Goal: Contribute content: Contribute content

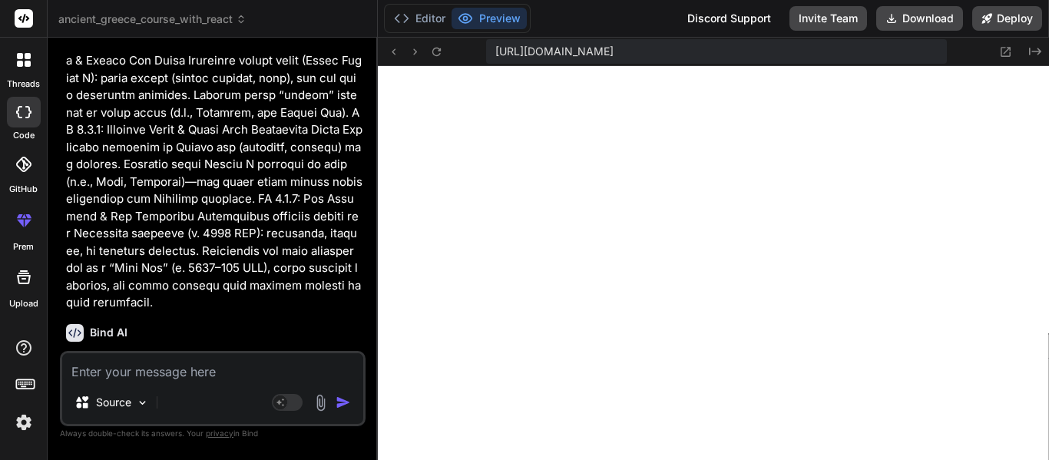
scroll to position [6737, 0]
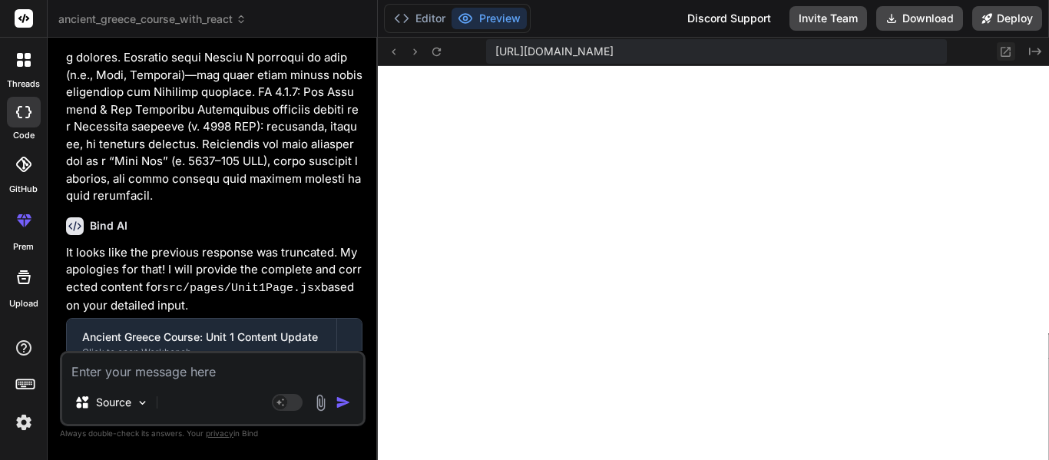
click at [1007, 55] on icon at bounding box center [1006, 52] width 10 height 10
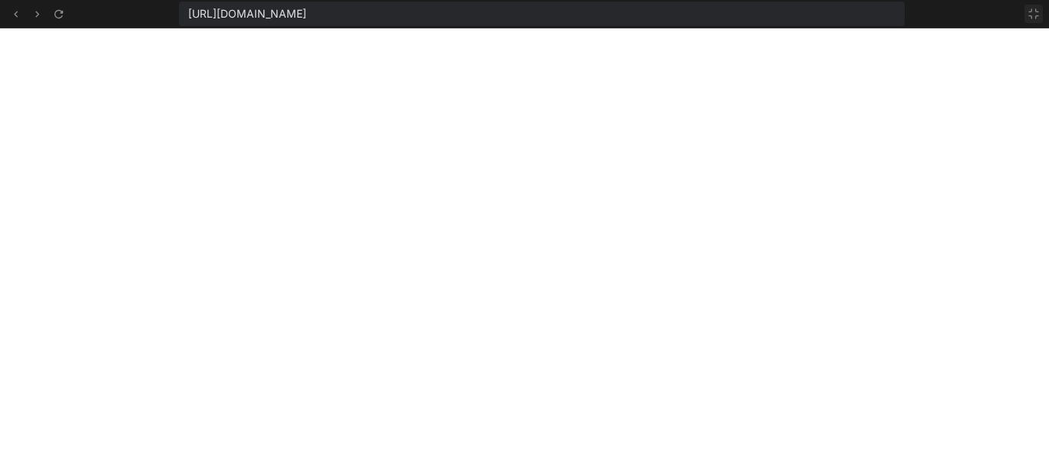
click at [1030, 22] on button at bounding box center [1033, 14] width 18 height 18
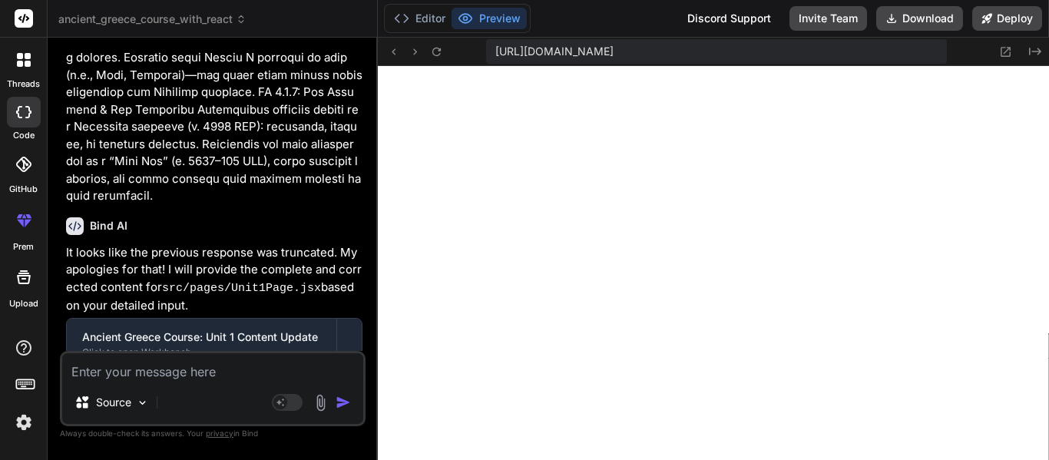
click at [173, 371] on textarea at bounding box center [212, 367] width 301 height 28
type textarea "F"
type textarea "x"
type textarea "Fo"
type textarea "x"
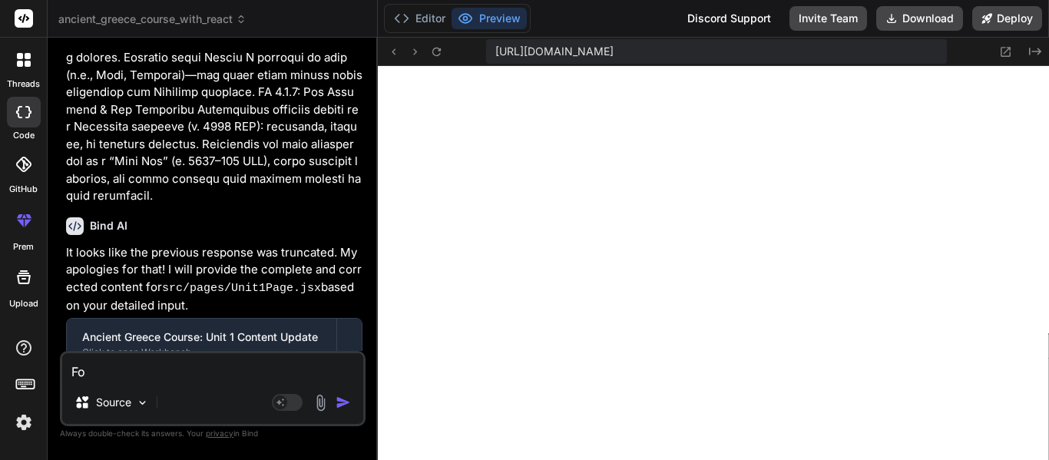
type textarea "For"
type textarea "x"
type textarea "For"
type textarea "x"
type textarea "For w"
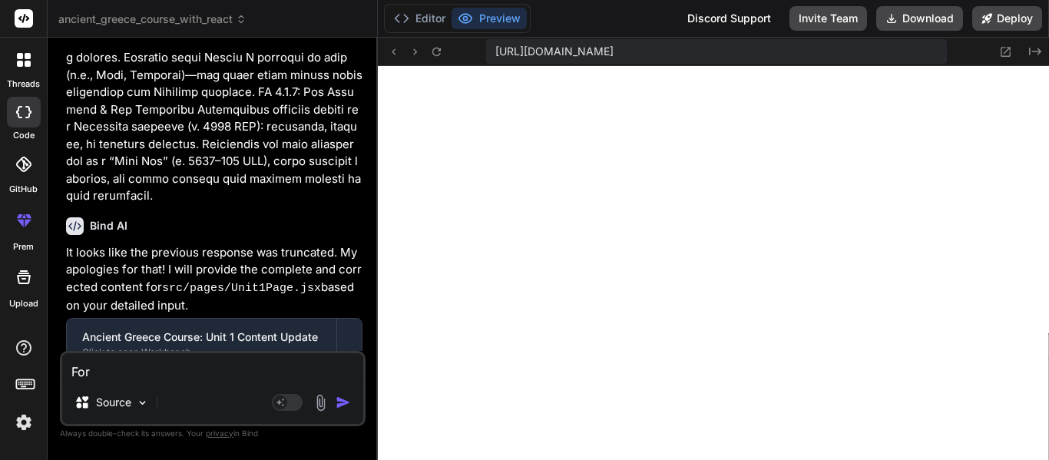
type textarea "x"
type textarea "For wl"
type textarea "x"
type textarea "For wle"
type textarea "x"
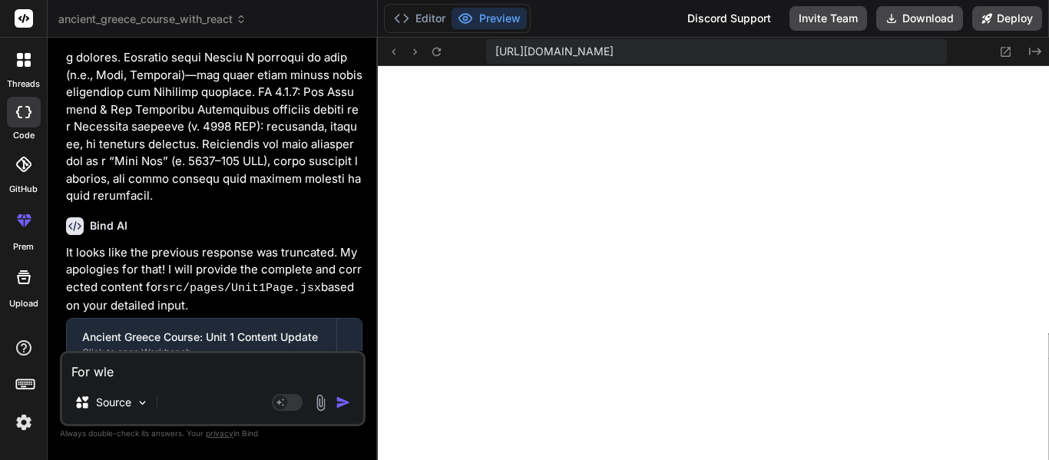
type textarea "For wl"
type textarea "x"
type textarea "For w"
type textarea "x"
type textarea "For we"
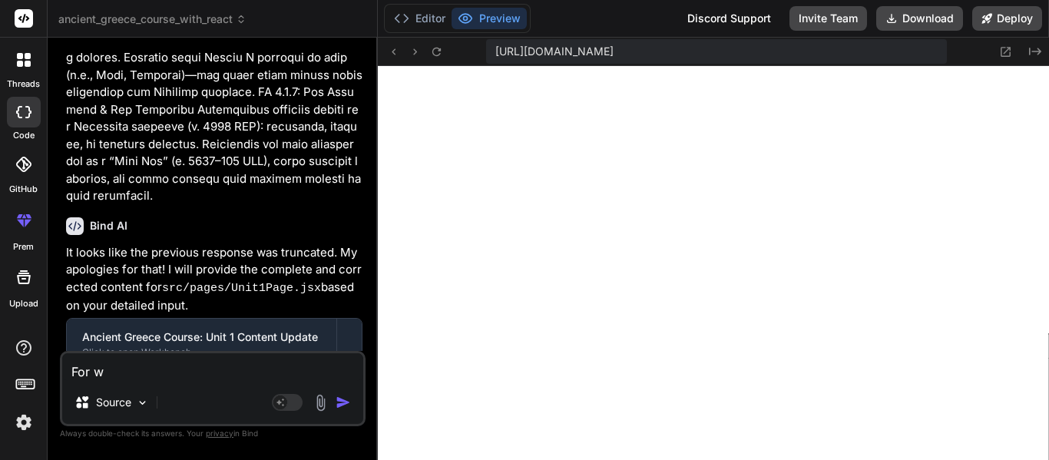
type textarea "x"
type textarea "For wel"
type textarea "x"
type textarea "For welc"
type textarea "x"
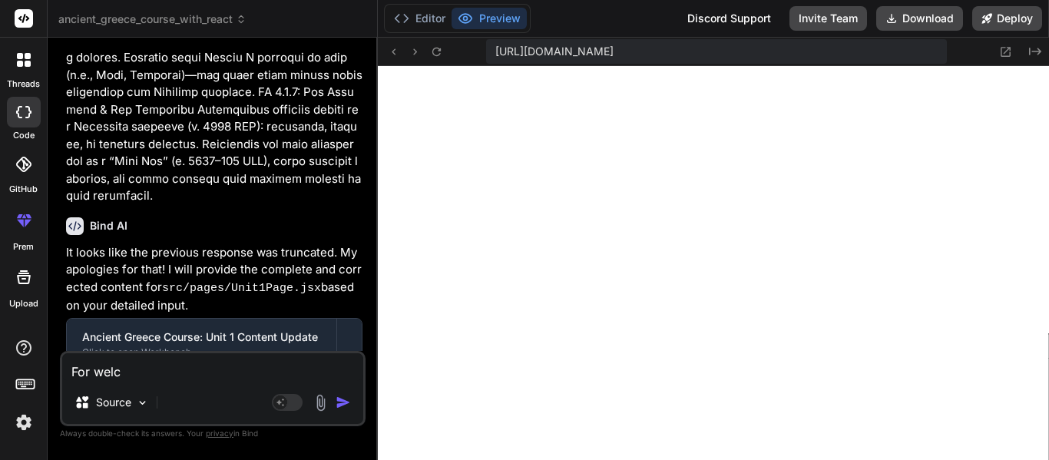
type textarea "For welco"
type textarea "x"
type textarea "For welcom"
type textarea "x"
type textarea "For welcome"
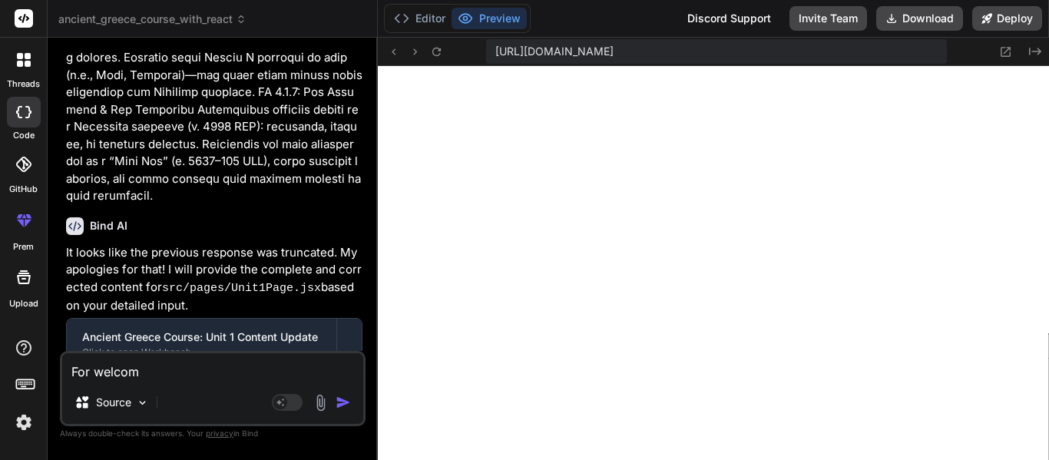
type textarea "x"
type textarea "For welcome"
type textarea "x"
type textarea "For welcome i"
type textarea "x"
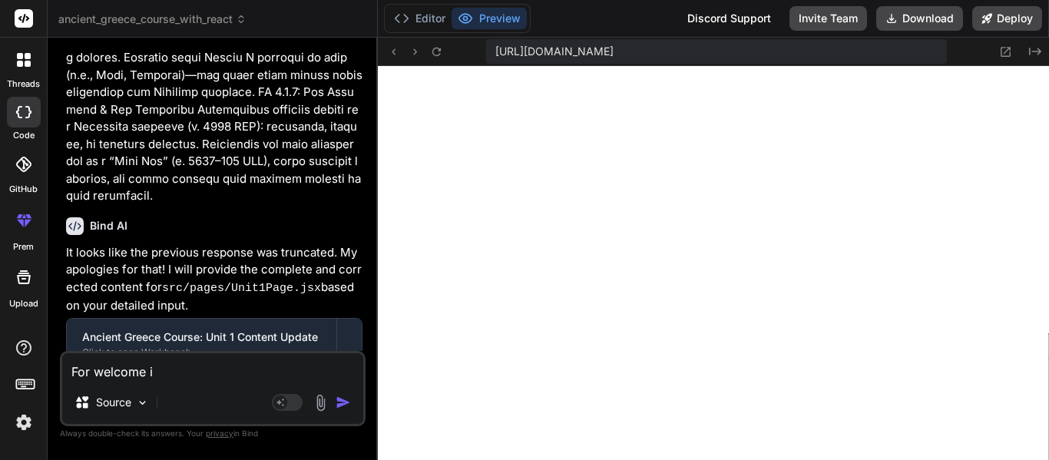
type textarea "For welcome in"
type textarea "x"
type textarea "For welcome in"
type textarea "x"
type textarea "For welcome in p"
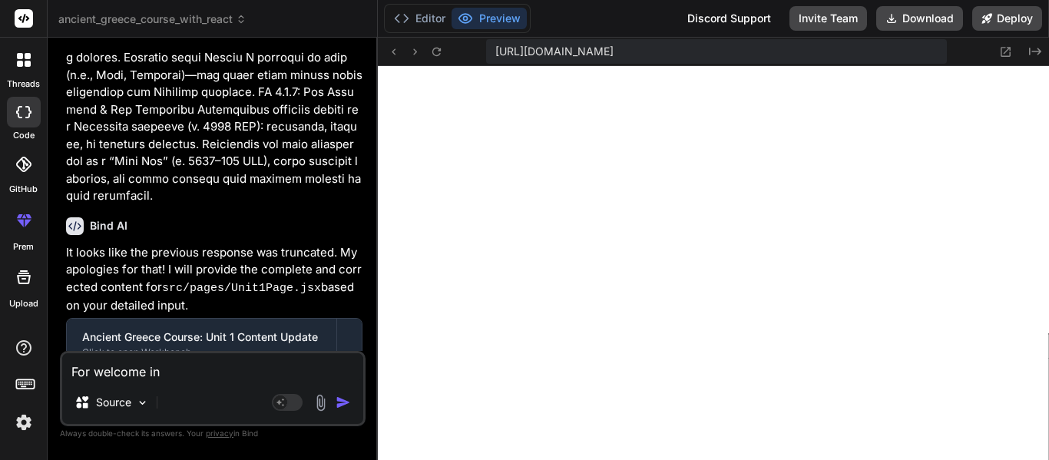
type textarea "x"
type textarea "For welcome in pr"
type textarea "x"
type textarea "For welcome in pre"
type textarea "x"
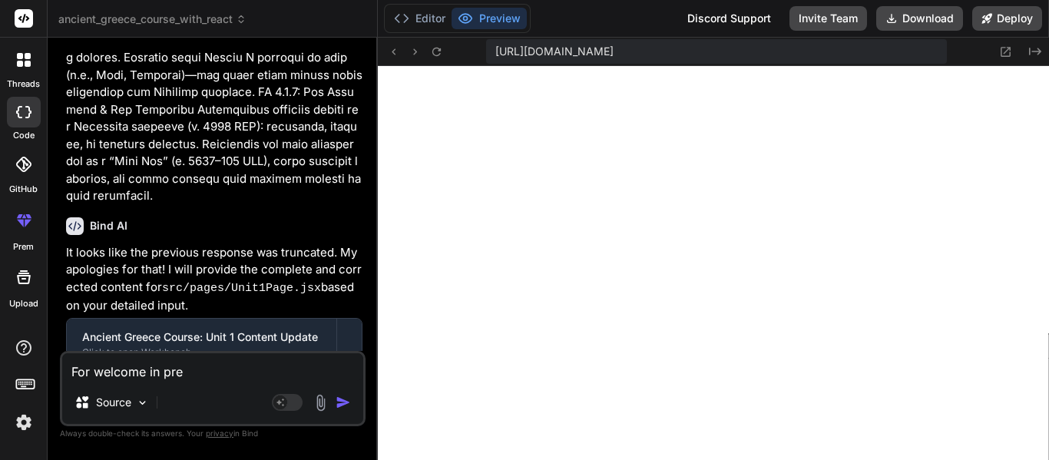
type textarea "For welcome in preh"
type textarea "x"
type textarea "For welcome in prehe"
type textarea "x"
type textarea "For welcome in prehes"
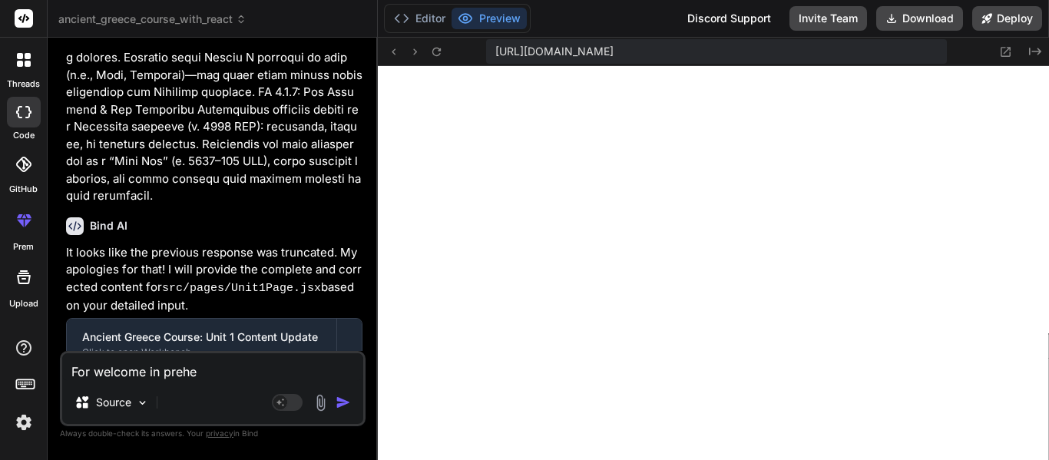
type textarea "x"
type textarea "For welcome in prehest"
type textarea "x"
type textarea "For welcome in prehes"
type textarea "x"
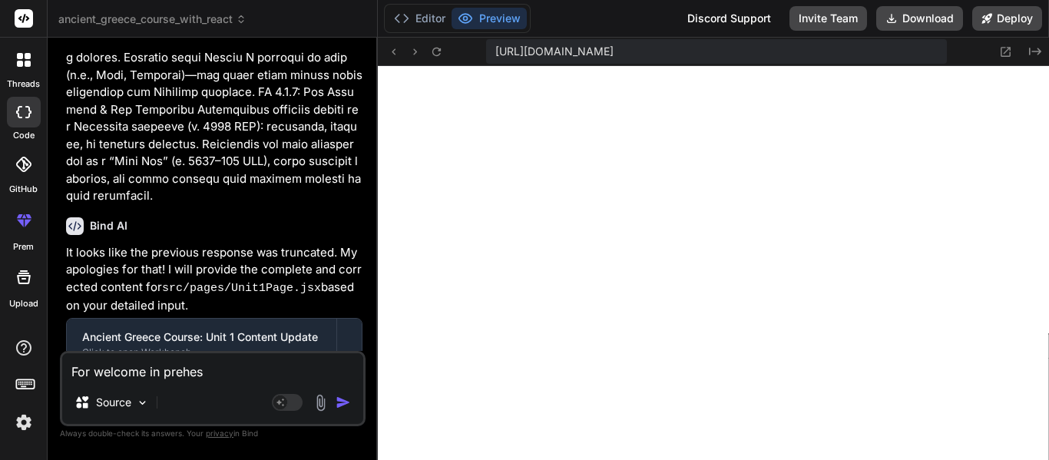
type textarea "For welcome in prehe"
type textarea "x"
type textarea "For welcome in preh"
type textarea "x"
type textarea "For welcome in [GEOGRAPHIC_DATA]"
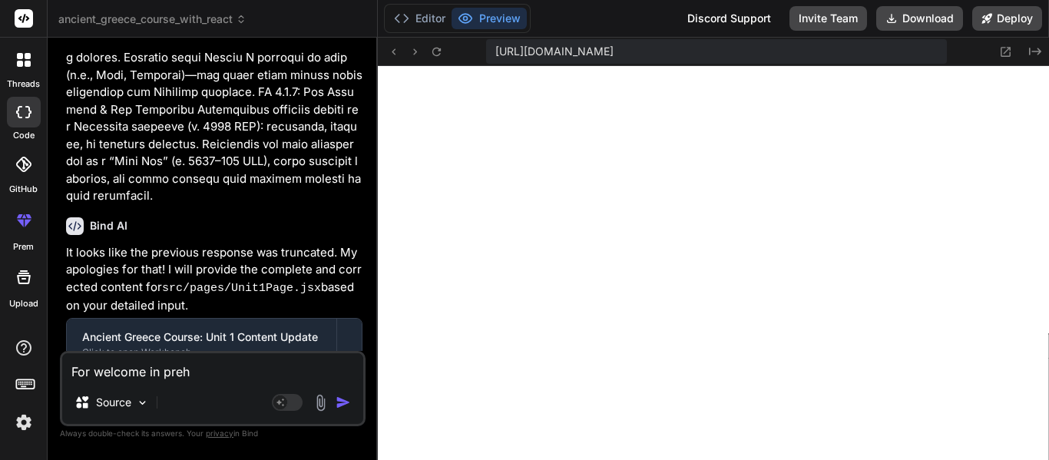
type textarea "x"
type textarea "For welcome in prehis"
type textarea "x"
type textarea "For welcome in prehist"
type textarea "x"
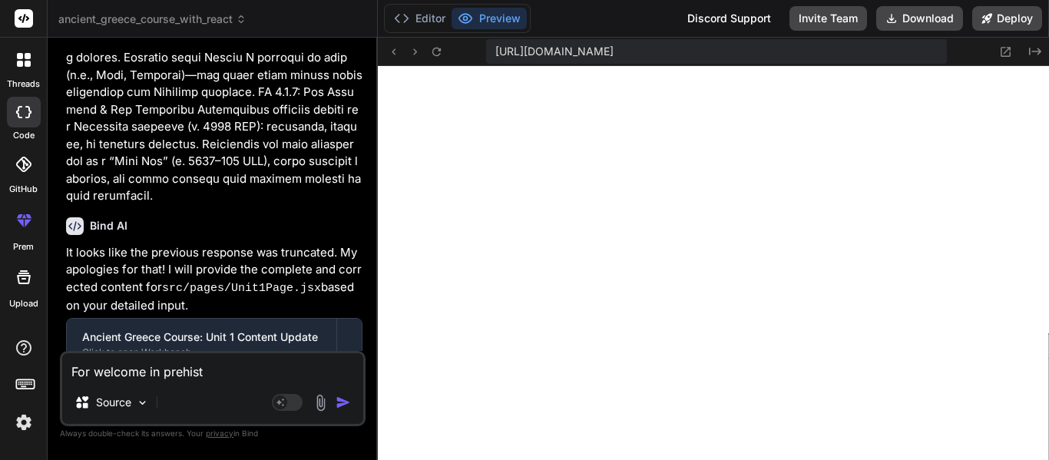
type textarea "For welcome in prehisto"
type textarea "x"
type textarea "For welcome in prehistor"
type textarea "x"
type textarea "For welcome in prehistori"
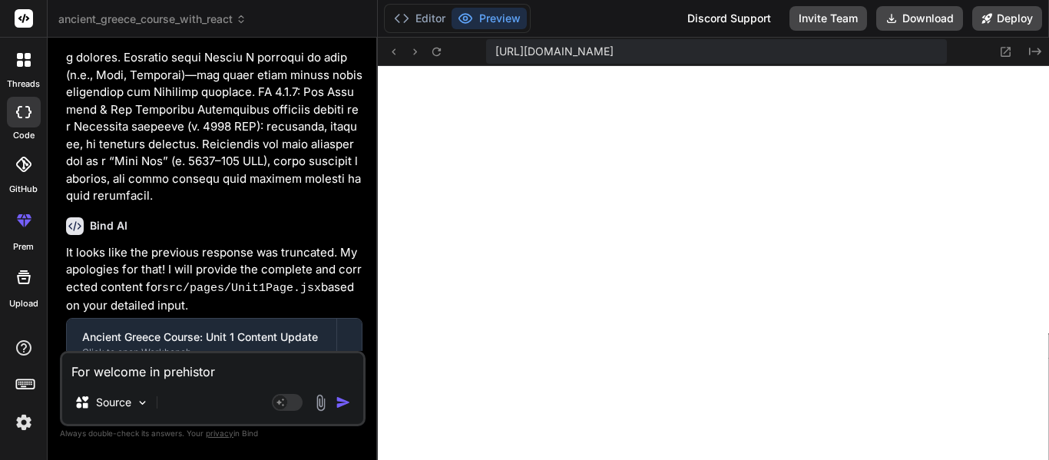
type textarea "x"
type textarea "For welcome in prehistoric"
type textarea "x"
type textarea "For welcome in prehistoric"
type textarea "x"
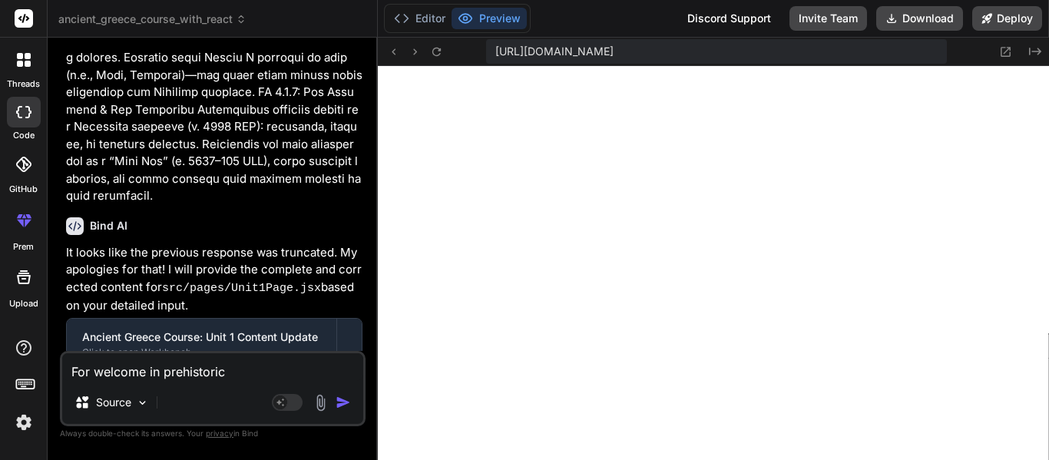
type textarea "For welcome in prehistoric f"
type textarea "x"
type textarea "For welcome in prehistoric fo"
type textarea "x"
type textarea "For welcome in prehistoric fou"
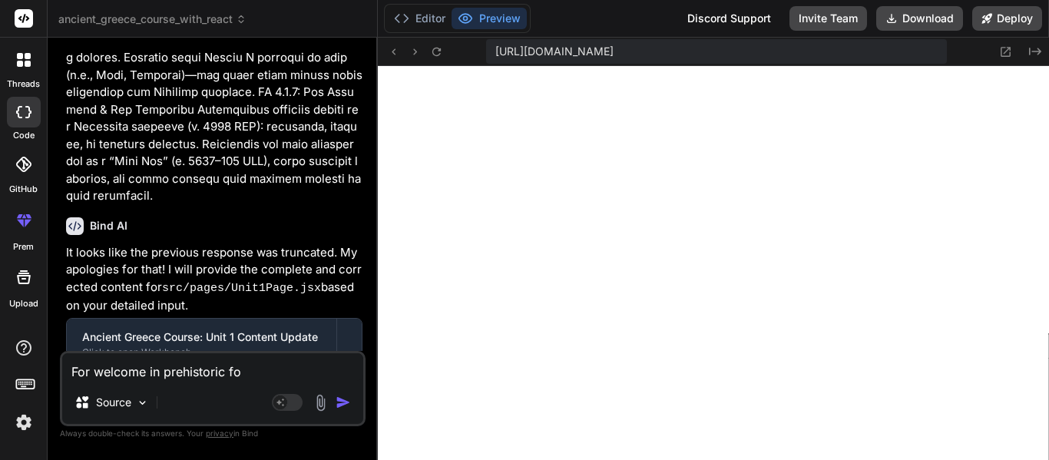
type textarea "x"
type textarea "For welcome in prehistoric foun"
type textarea "x"
type textarea "For welcome in prehistoric found"
type textarea "x"
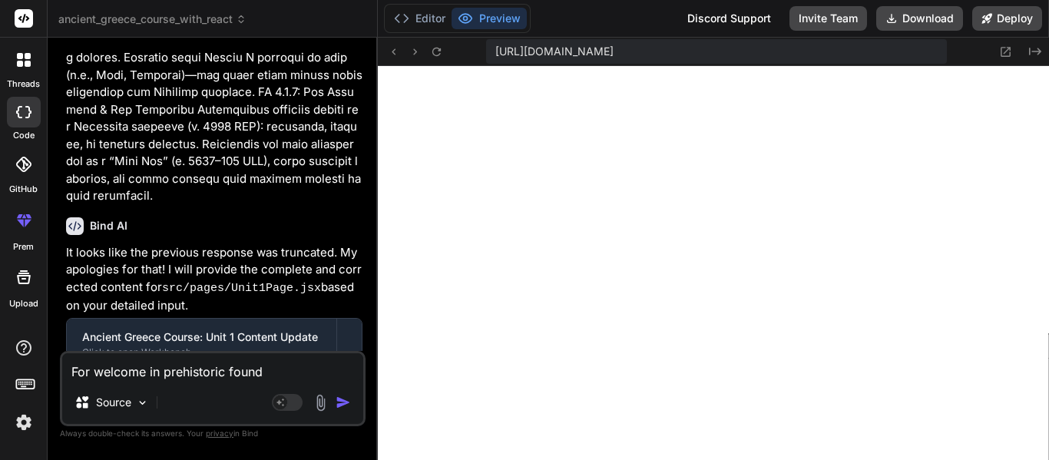
type textarea "For welcome in prehistoric founda"
type textarea "x"
type textarea "For welcome in prehistoric foundat"
type textarea "x"
type textarea "For welcome in prehistoric foundati"
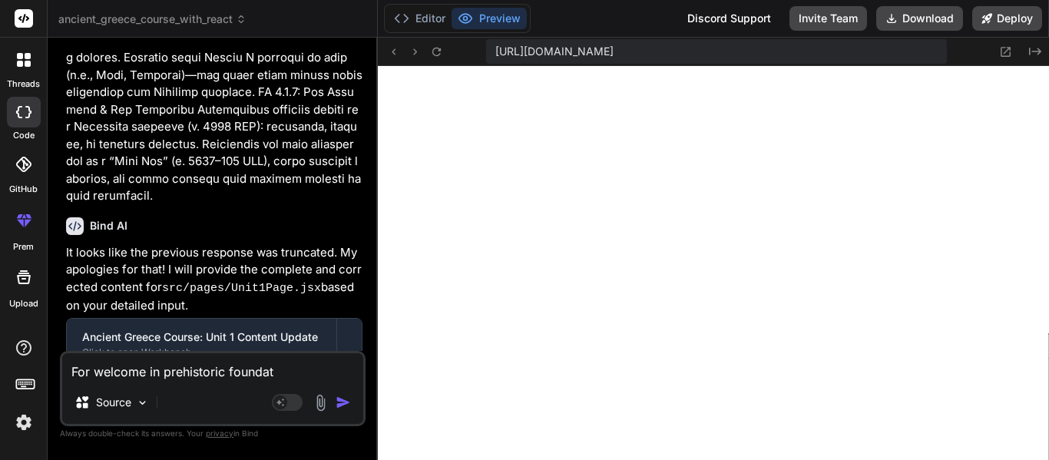
type textarea "x"
type textarea "For welcome in prehistoric foundatio"
type textarea "x"
type textarea "For welcome in prehistoric foundatios"
type textarea "x"
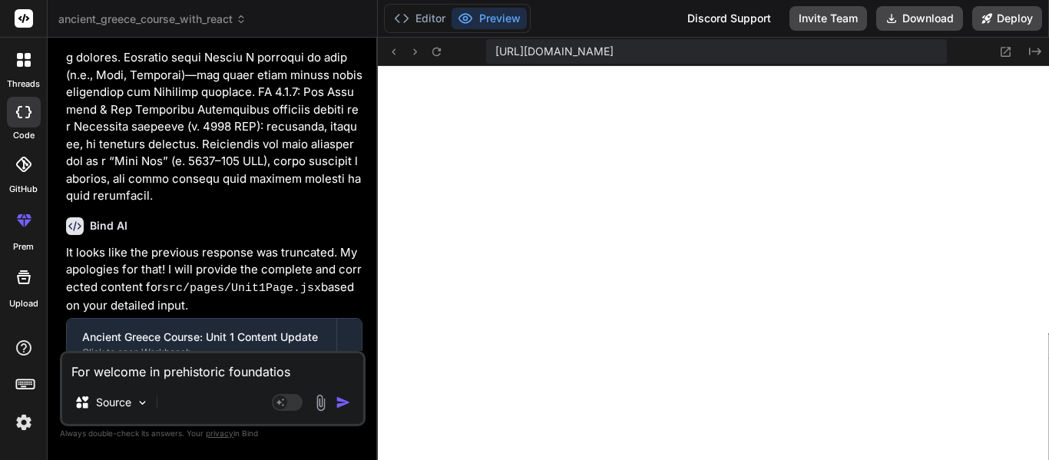
type textarea "For welcome in prehistoric foundatio"
type textarea "x"
type textarea "For welcome in prehistoric foundation"
type textarea "x"
type textarea "For welcome in prehistoric foundations"
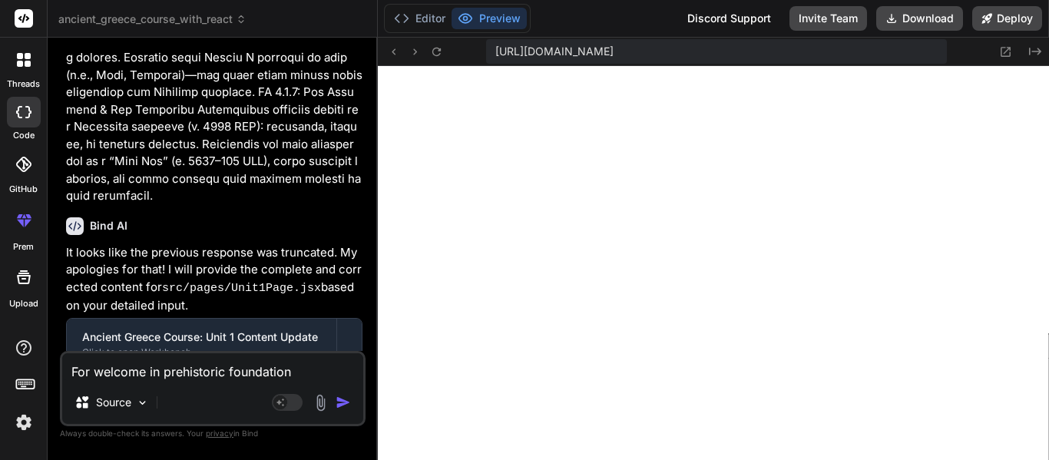
type textarea "x"
type textarea "For welcome in prehistoric foundations,"
type textarea "x"
type textarea "For welcome in prehistoric foundations,t"
type textarea "x"
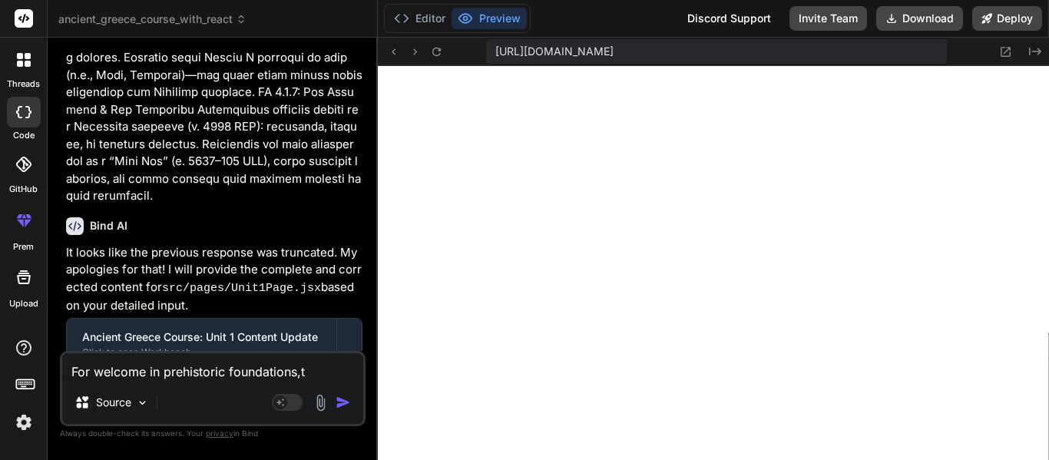
type textarea "For welcome in prehistoric foundations,th"
type textarea "x"
type textarea "For welcome in prehistoric foundations,t"
type textarea "x"
type textarea "For welcome in prehistoric foundations,"
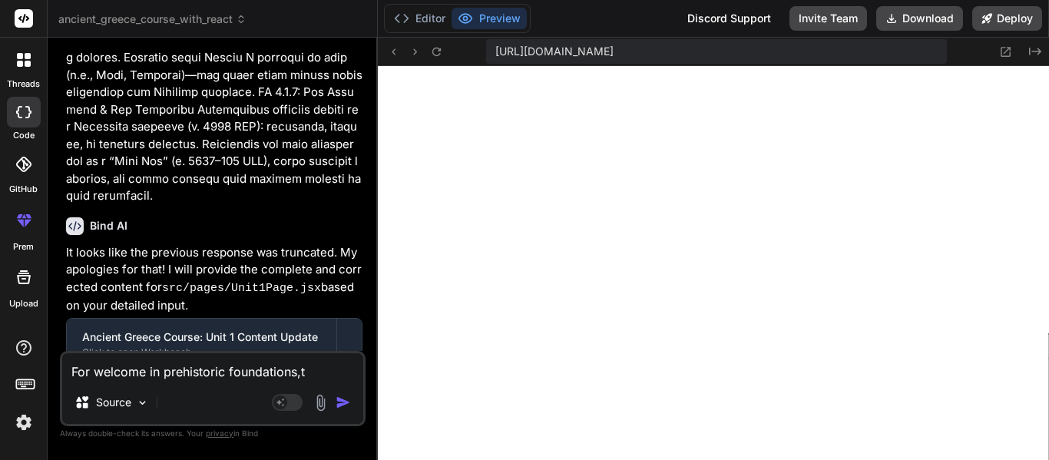
type textarea "x"
type textarea "For welcome in prehistoric foundations,"
type textarea "x"
type textarea "For welcome in prehistoric foundations, t"
type textarea "x"
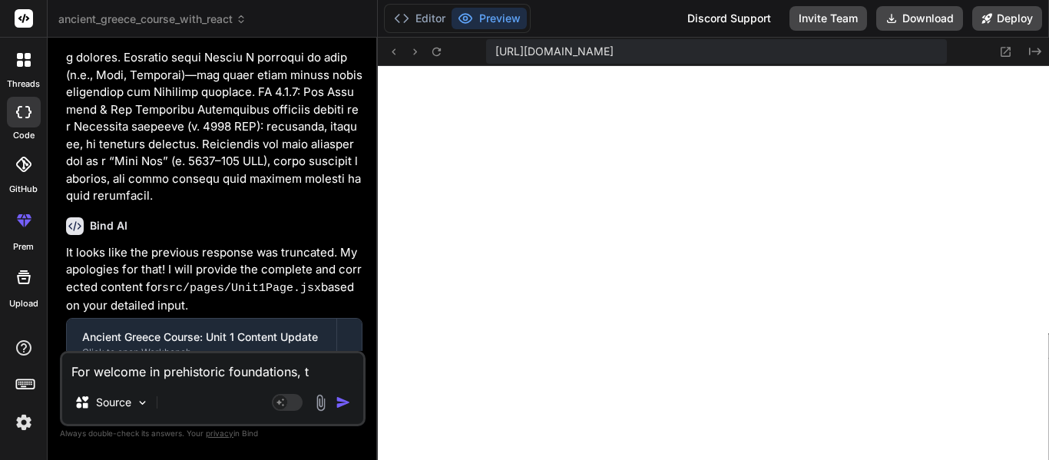
type textarea "For welcome in prehistoric foundations,"
type textarea "x"
type textarea "For welcome in prehistoric foundations, i"
type textarea "x"
type textarea "For welcome in prehistoric foundations, it"
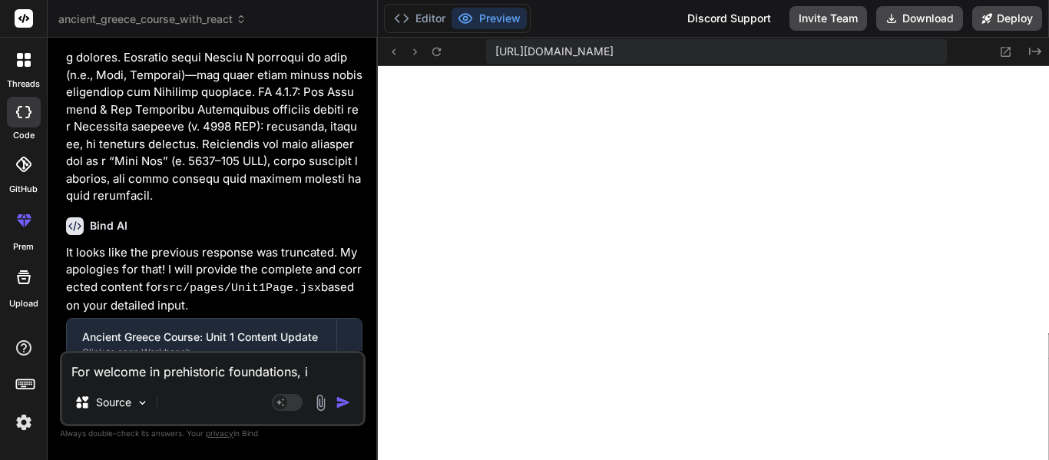
type textarea "x"
type textarea "For welcome in prehistoric foundations, it"
type textarea "x"
type textarea "For welcome in prehistoric foundations, it s"
type textarea "x"
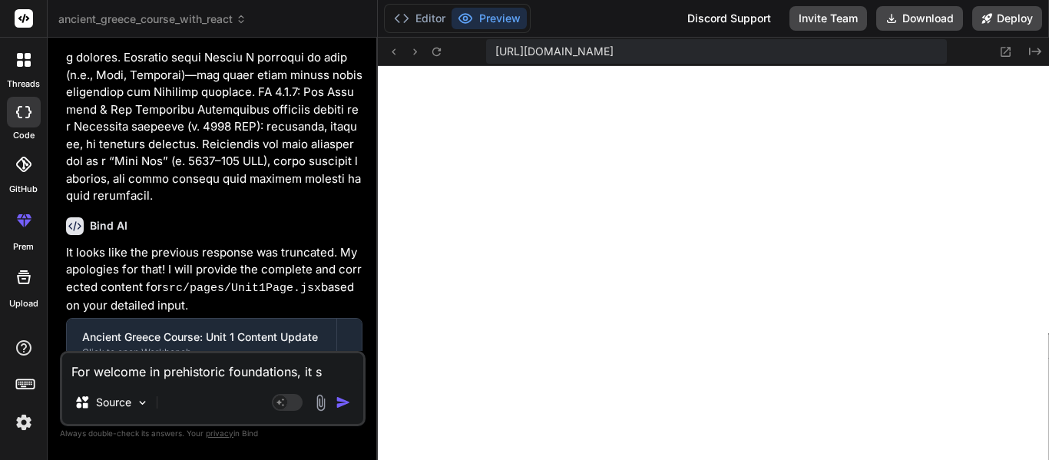
type textarea "For welcome in prehistoric foundations, it sh"
type textarea "x"
type textarea "For welcome in prehistoric foundations, it sho"
type textarea "x"
type textarea "For welcome in prehistoric foundations, it shou"
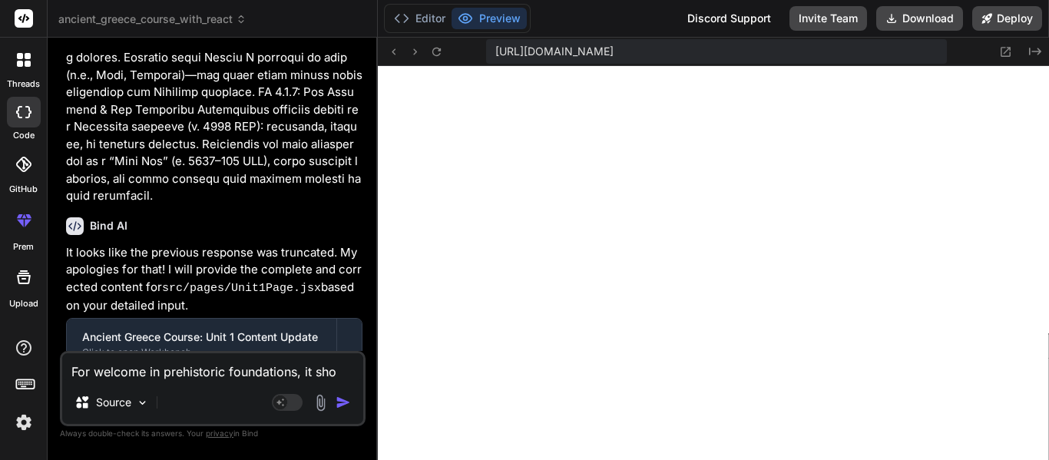
type textarea "x"
type textarea "For welcome in prehistoric foundations, it shoul"
type textarea "x"
type textarea "For welcome in prehistoric foundations, it should"
type textarea "x"
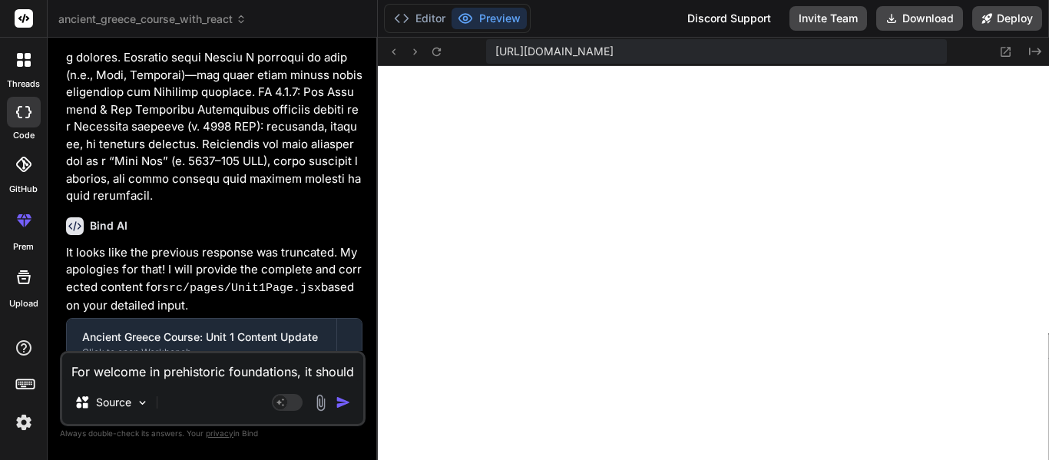
type textarea "For welcome in prehistoric foundations, it should"
type textarea "x"
type textarea "For welcome in prehistoric foundations, it should s"
type textarea "x"
type textarea "For welcome in prehistoric foundations, it should sa"
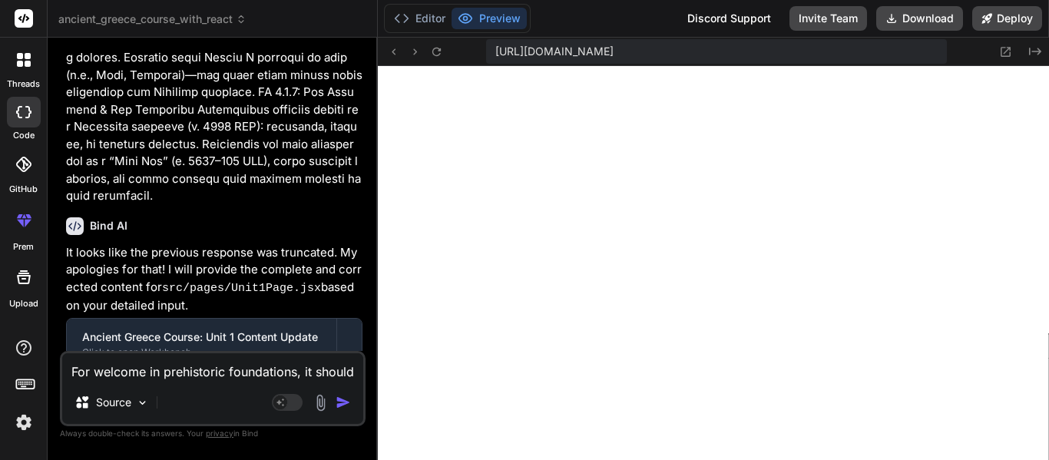
type textarea "x"
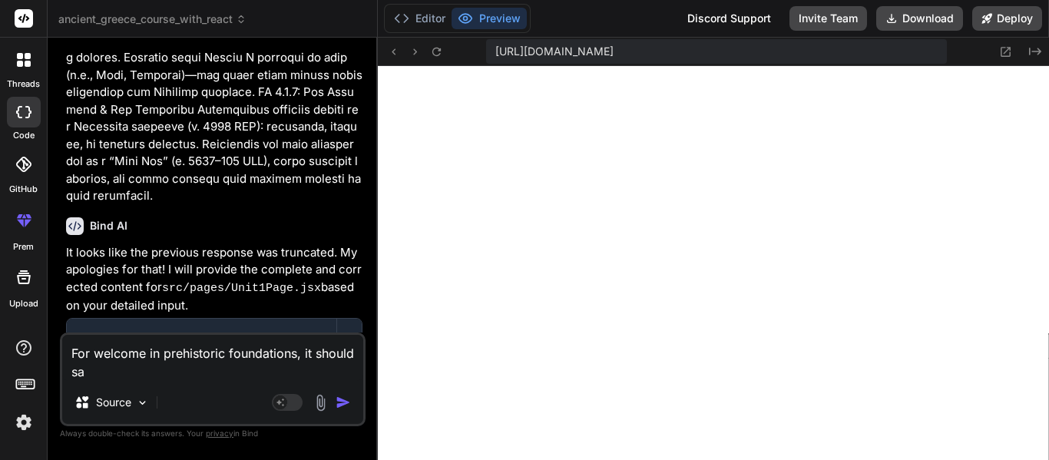
type textarea "For welcome in prehistoric foundations, it should say"
type textarea "x"
type textarea "For welcome in prehistoric foundations, it should say:"
type textarea "x"
type textarea "For welcome in prehistoric foundations, it should say:"
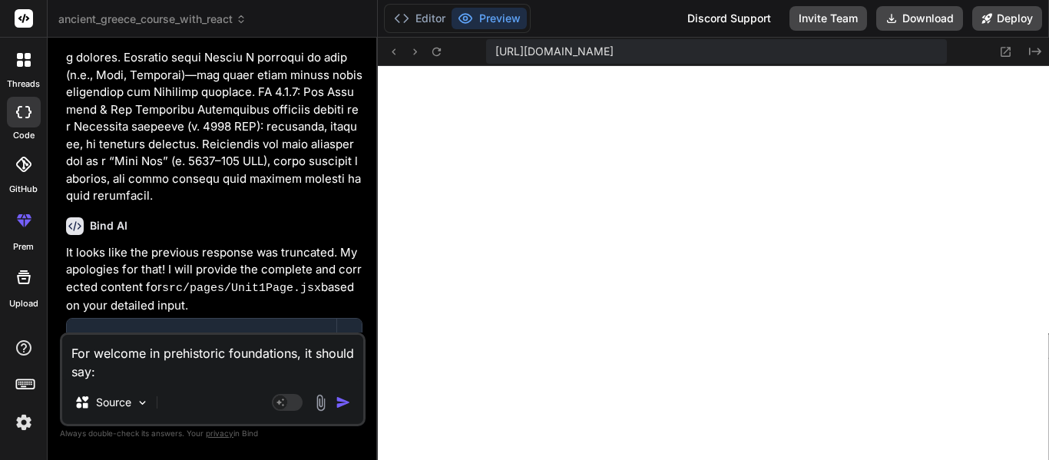
type textarea "x"
paste textarea "Hello and welcome to Unit 1: Prehistoric Foundations of the Ancient Greece Curr…"
type textarea "For welcome in prehistoric foundations, it should say: Hello and welcome to Uni…"
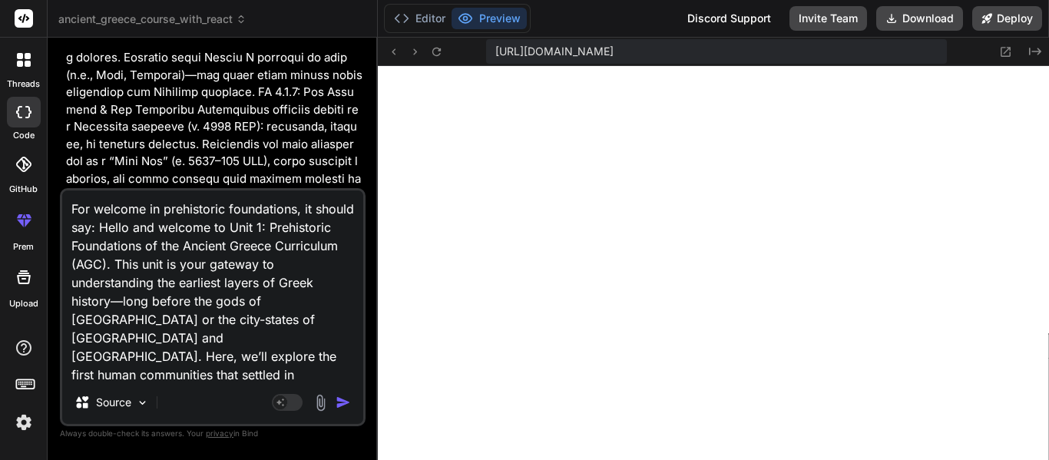
scroll to position [94, 0]
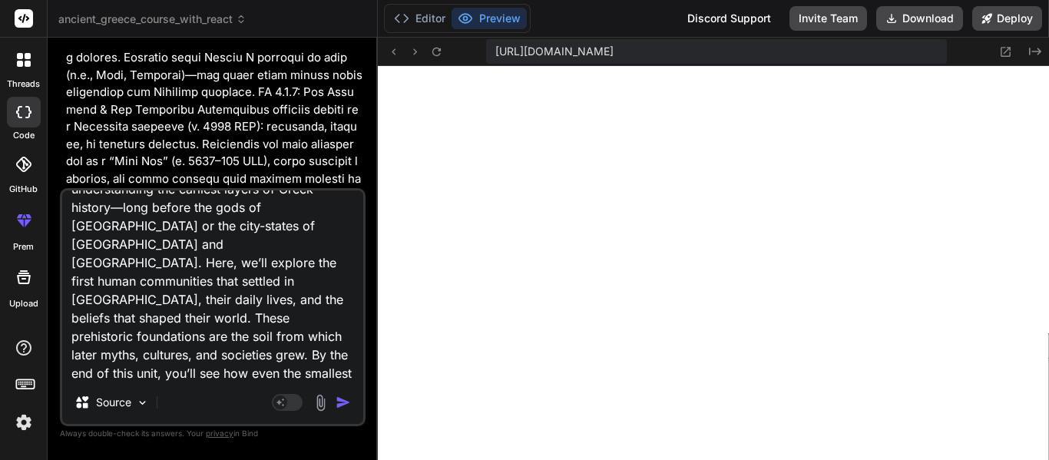
type textarea "x"
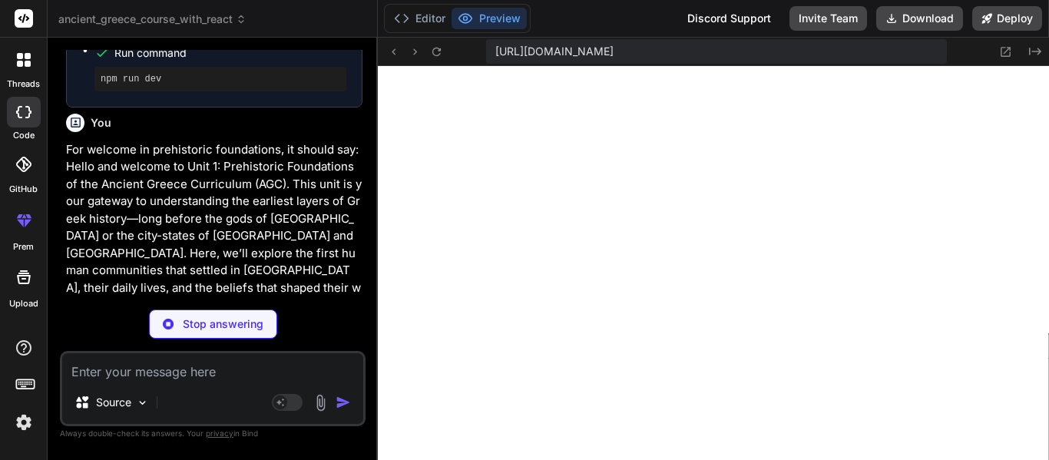
scroll to position [7262, 0]
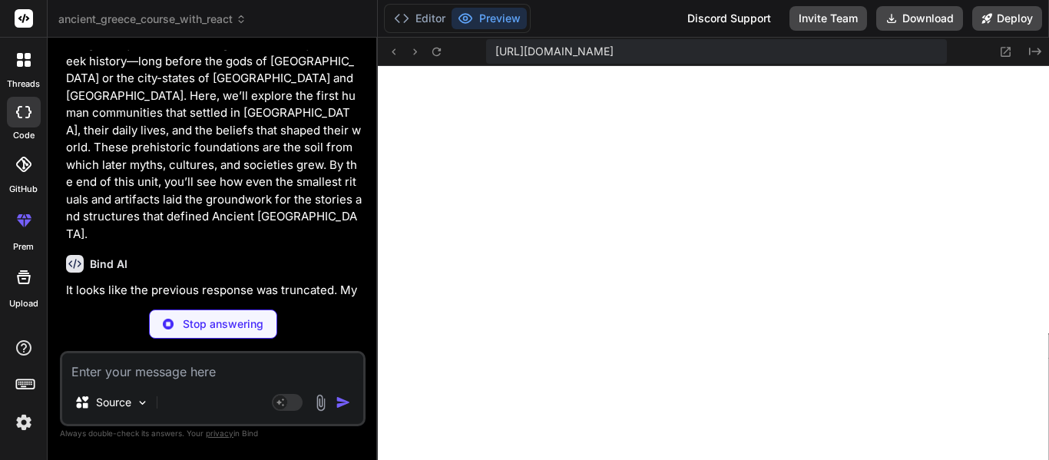
type textarea "x"
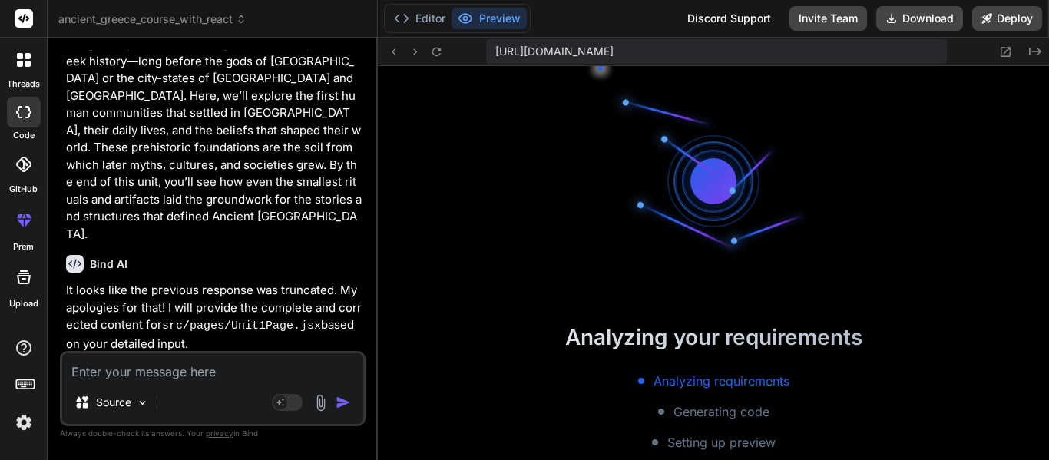
scroll to position [968, 0]
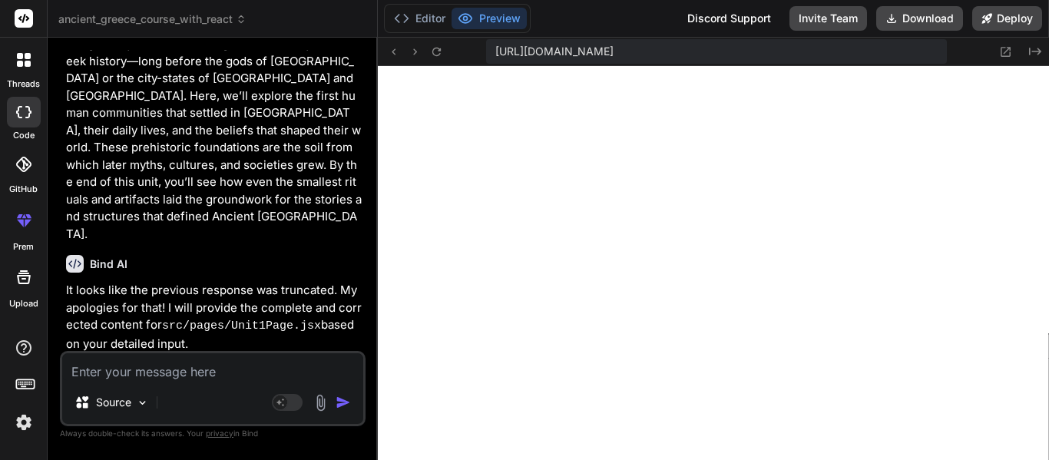
click at [183, 383] on div "Source Agent Mode. When this toggle is activated, AI automatically makes decisi…" at bounding box center [213, 388] width 306 height 75
click at [164, 372] on textarea at bounding box center [212, 367] width 301 height 28
type textarea "T"
type textarea "x"
type textarea "Th"
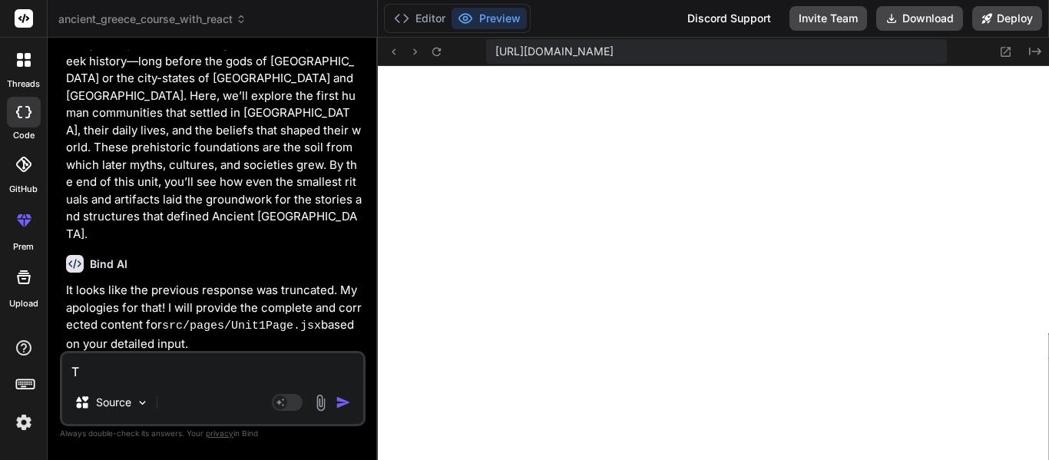
type textarea "x"
type textarea "The"
type textarea "x"
type textarea "Ther"
type textarea "x"
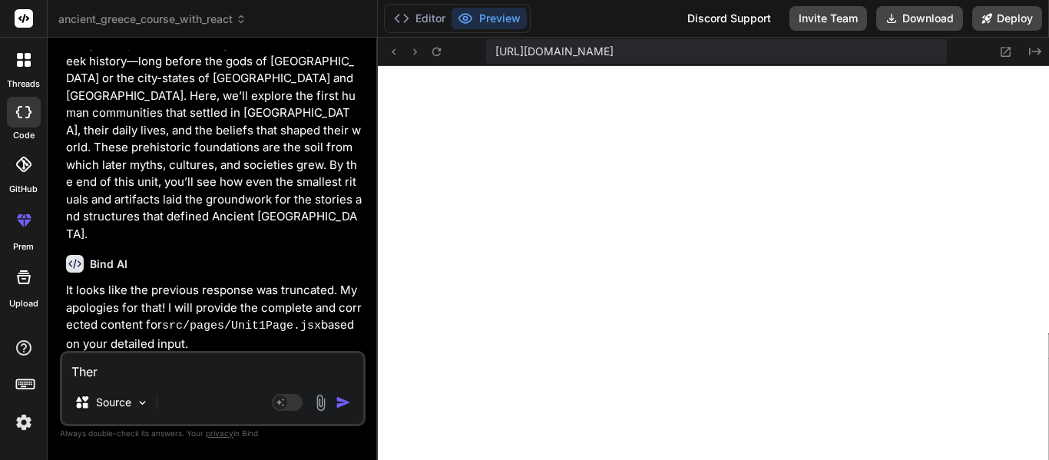
type textarea "There"
type textarea "x"
type textarea "There"
type textarea "x"
type textarea "There i"
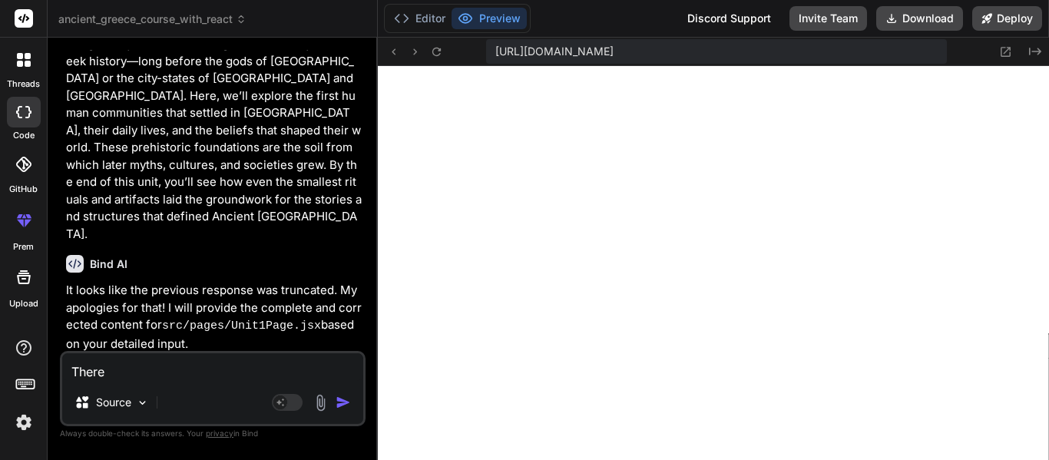
type textarea "x"
type textarea "There is"
type textarea "x"
type textarea "There is"
type textarea "x"
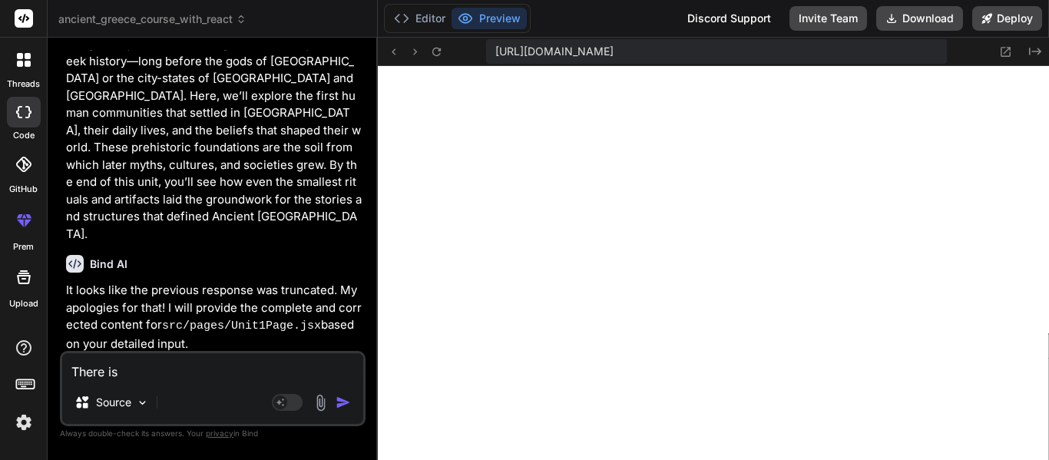
type textarea "There is n"
type textarea "x"
type textarea "There is no"
type textarea "x"
type textarea "There is not"
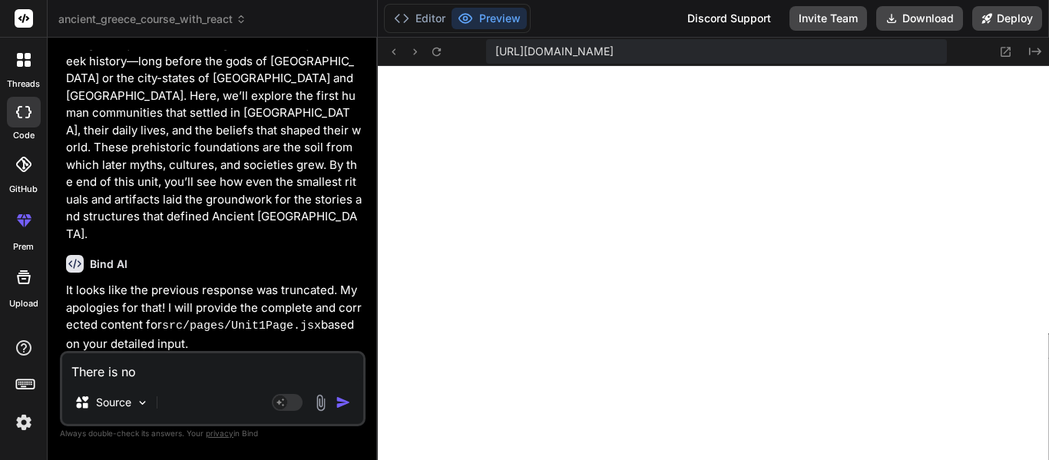
type textarea "x"
type textarea "There is noth"
type textarea "x"
type textarea "There is nothi"
type textarea "x"
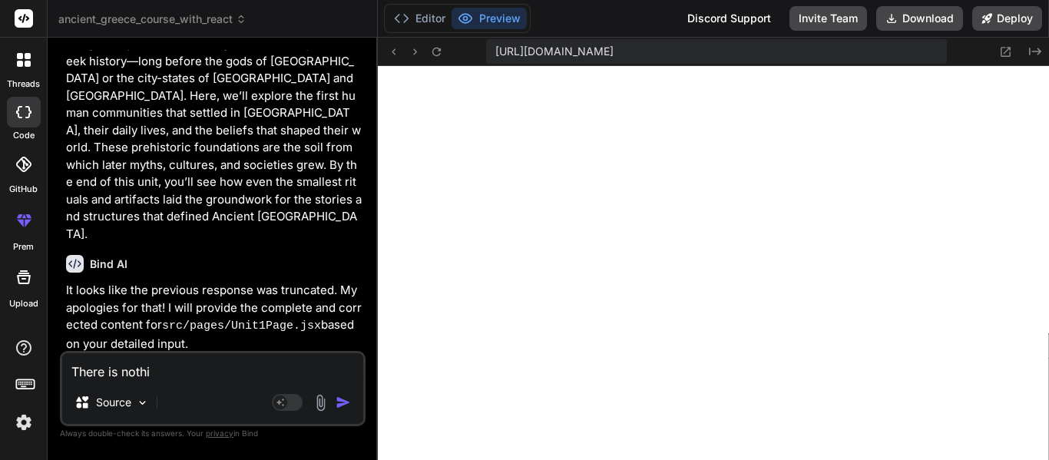
type textarea "There is nothin"
type textarea "x"
type textarea "There is nothing"
type textarea "x"
type textarea "There is nothing"
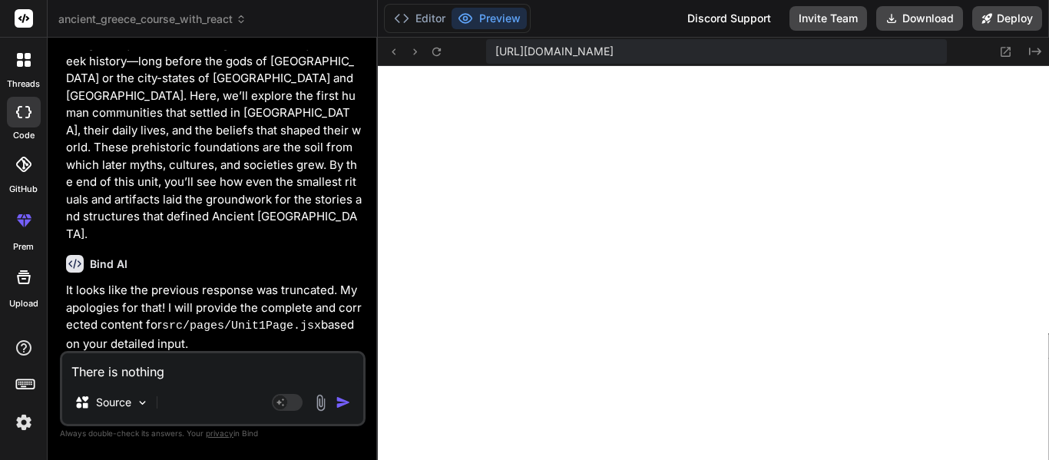
type textarea "x"
type textarea "There is nothing t"
type textarea "x"
type textarea "There is nothing th"
type textarea "x"
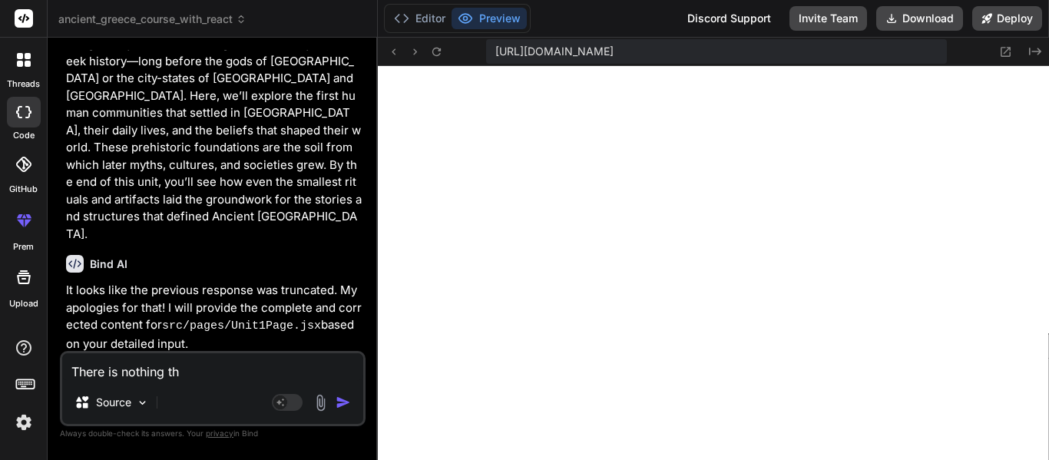
type textarea "There is nothing the"
type textarea "x"
type textarea "There is nothing the"
type textarea "x"
type textarea "There is nothing the r"
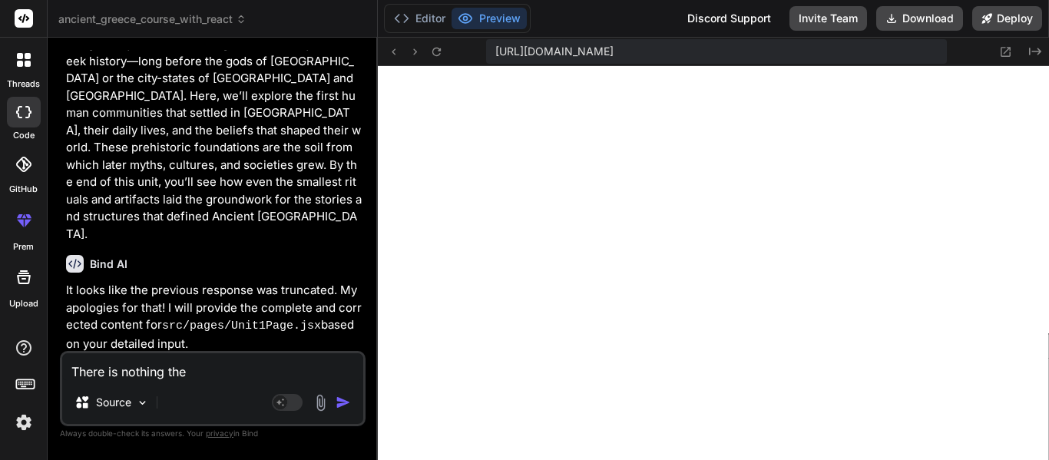
type textarea "x"
type textarea "There is nothing the"
type textarea "x"
type textarea "There is nothing the"
type textarea "x"
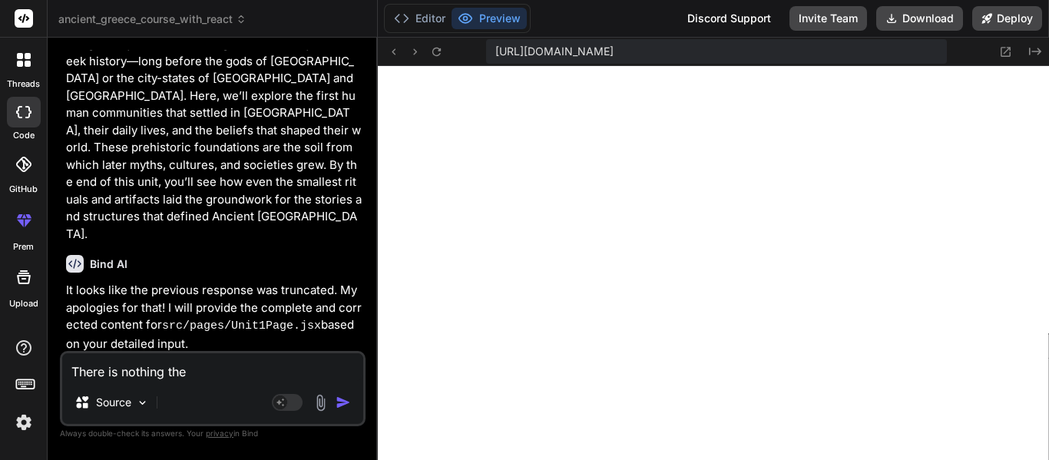
type textarea "There is nothing th"
type textarea "x"
click at [1029, 45] on icon "Created with Pixso." at bounding box center [1035, 51] width 12 height 12
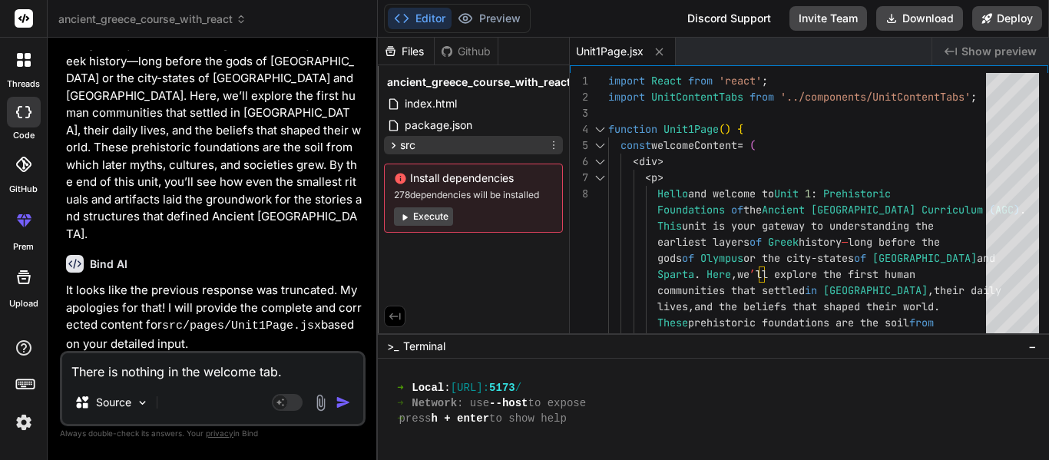
click at [448, 140] on div "src" at bounding box center [473, 145] width 179 height 18
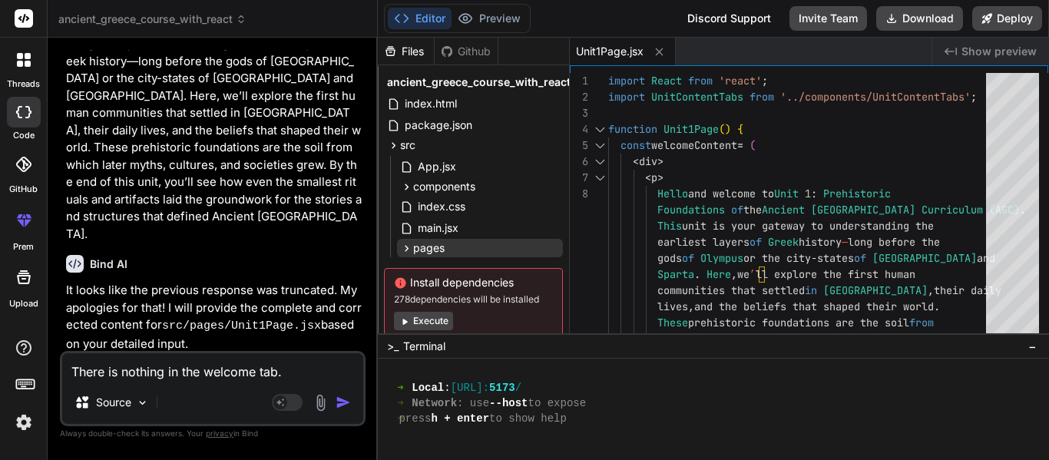
click at [448, 256] on div "pages" at bounding box center [480, 248] width 166 height 18
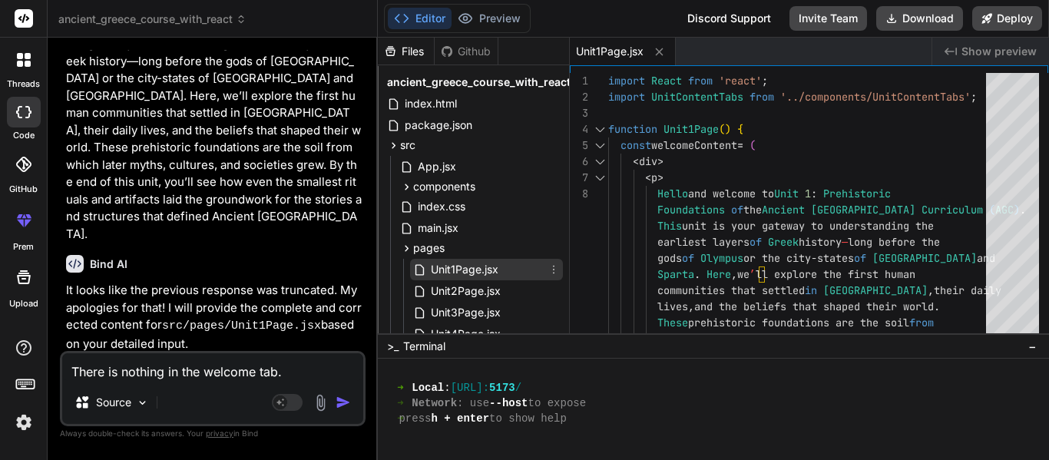
click at [460, 272] on span "Unit1Page.jsx" at bounding box center [464, 269] width 71 height 18
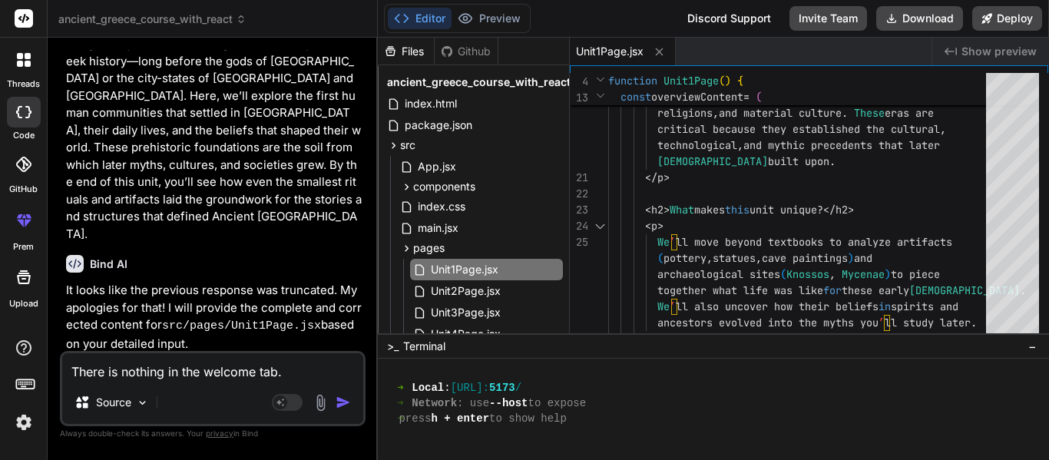
click at [1018, 42] on div "Created with Pixso. Show preview" at bounding box center [990, 52] width 117 height 28
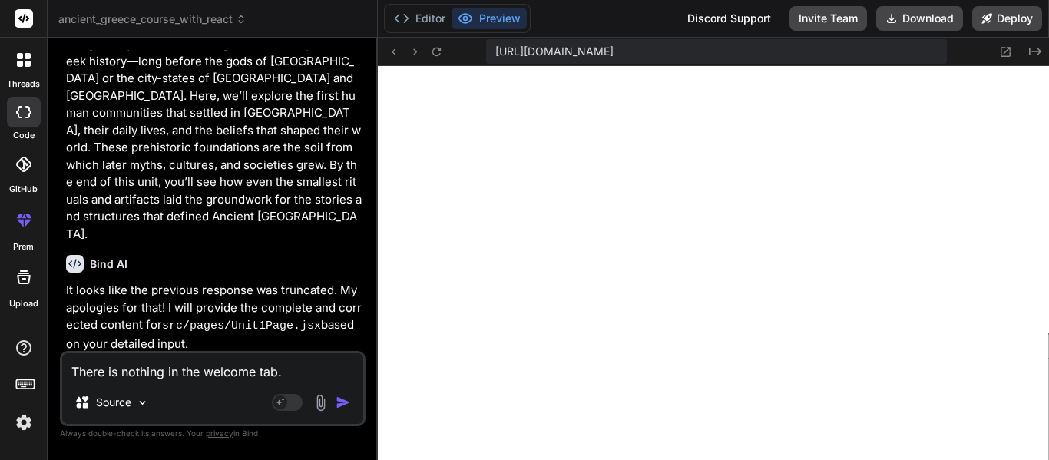
click at [308, 369] on textarea "There is nothing in the welcome tab." at bounding box center [212, 367] width 301 height 28
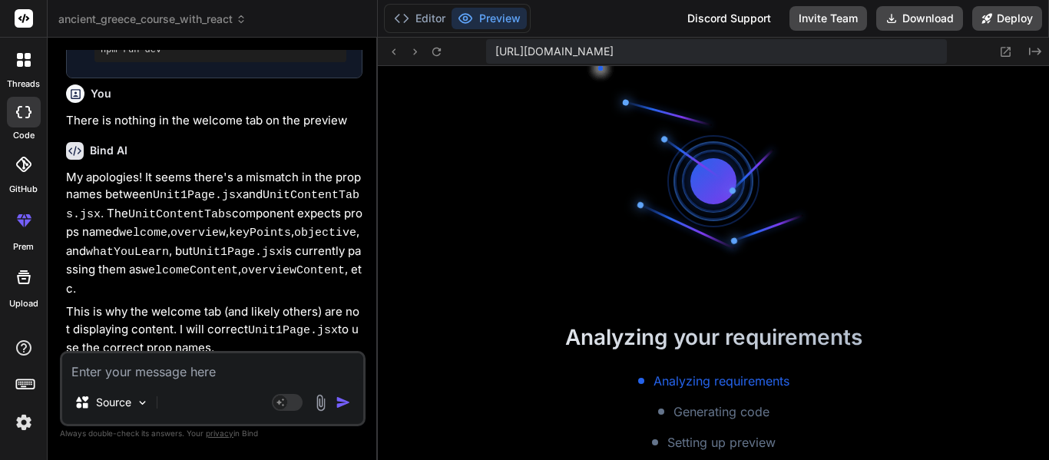
scroll to position [1689, 0]
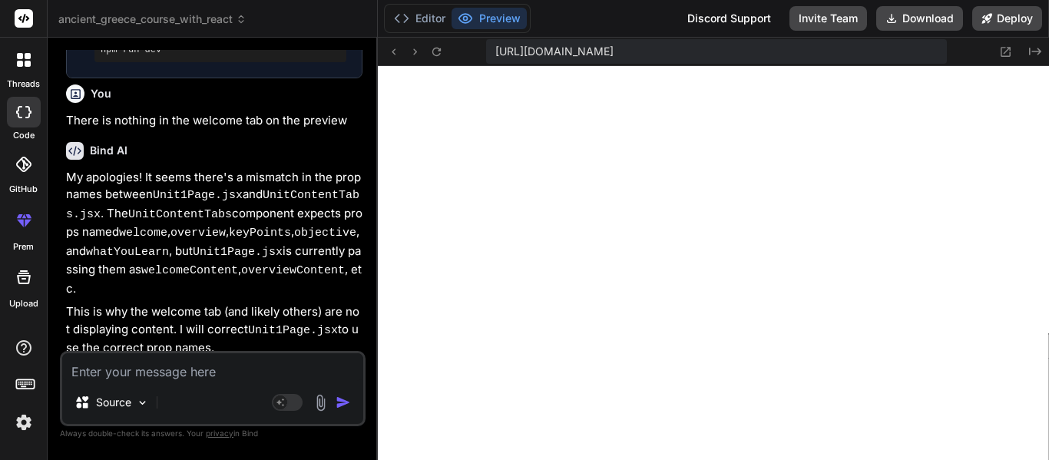
click at [179, 370] on textarea at bounding box center [212, 367] width 301 height 28
paste textarea "[plugin:vite:esbuild] Transform failed with 1 error: /home/u3uk0f35zsjjbn9cprh6…"
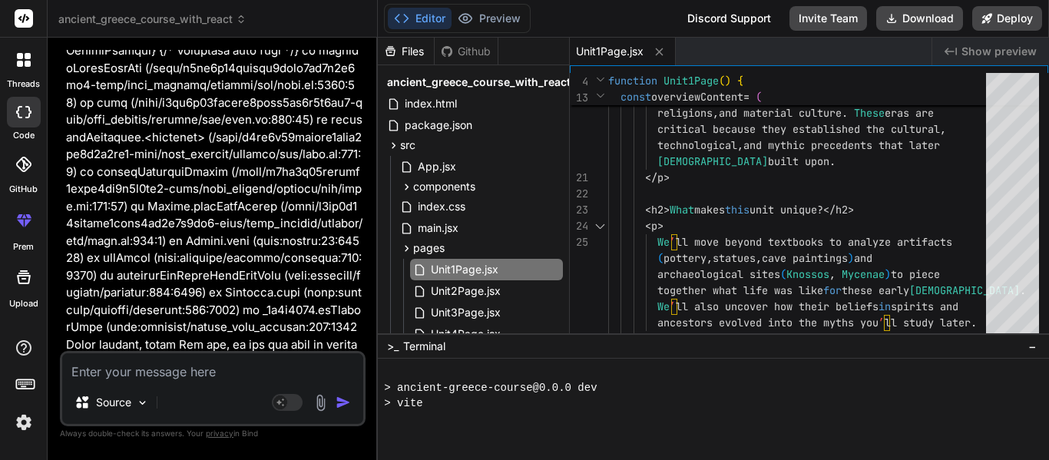
scroll to position [1920, 0]
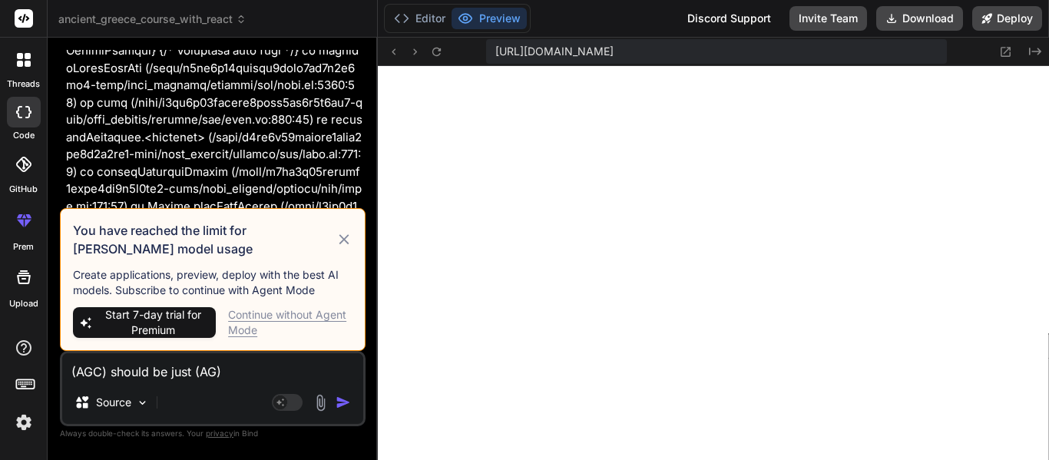
click at [265, 316] on div "Continue without Agent Mode" at bounding box center [290, 322] width 124 height 31
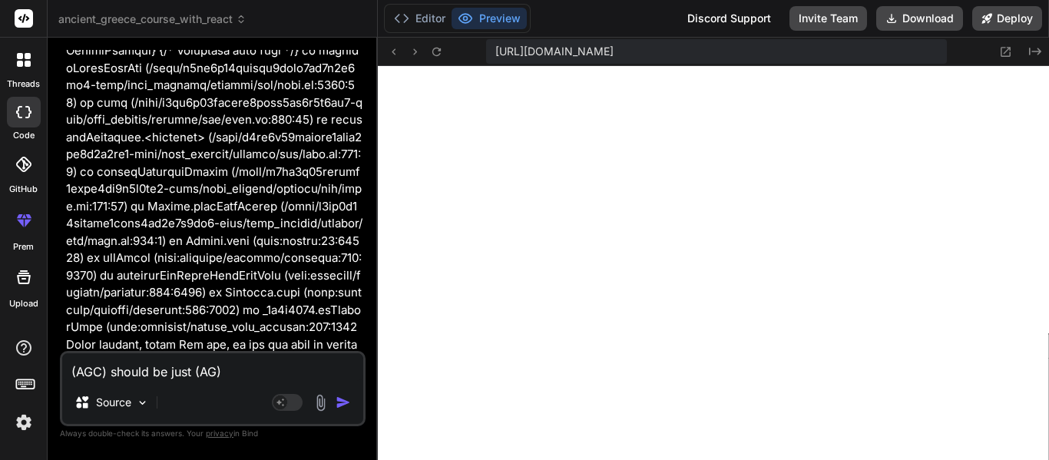
click at [275, 380] on textarea "(AGC) should be just (AG)" at bounding box center [212, 367] width 301 height 28
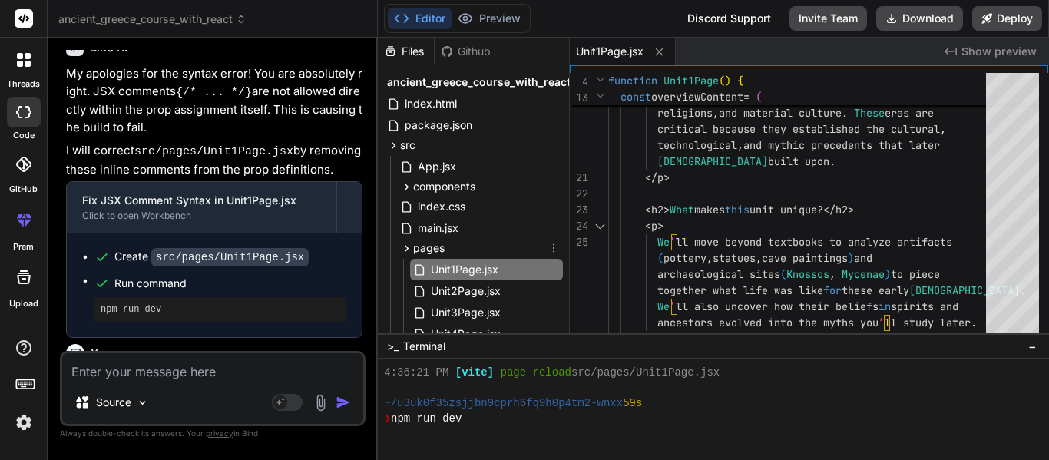
scroll to position [2073, 0]
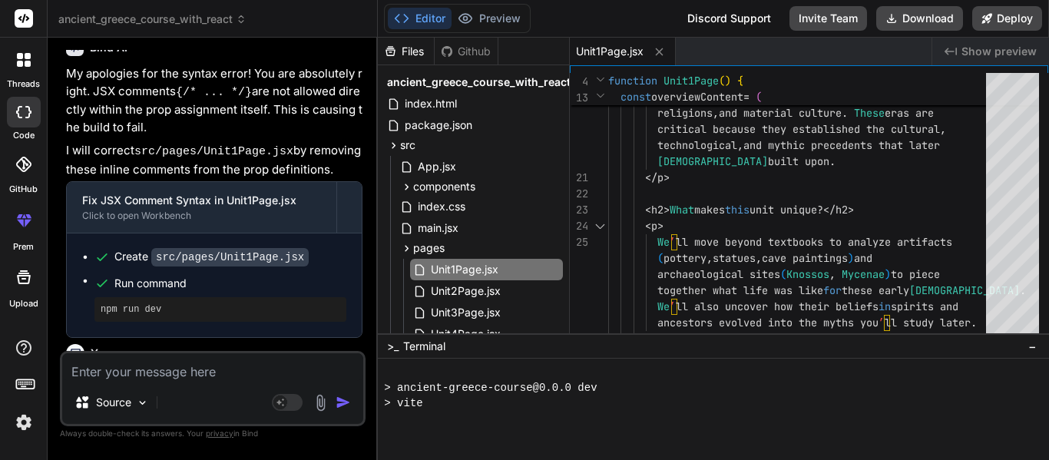
click at [974, 51] on span "Show preview" at bounding box center [998, 51] width 75 height 15
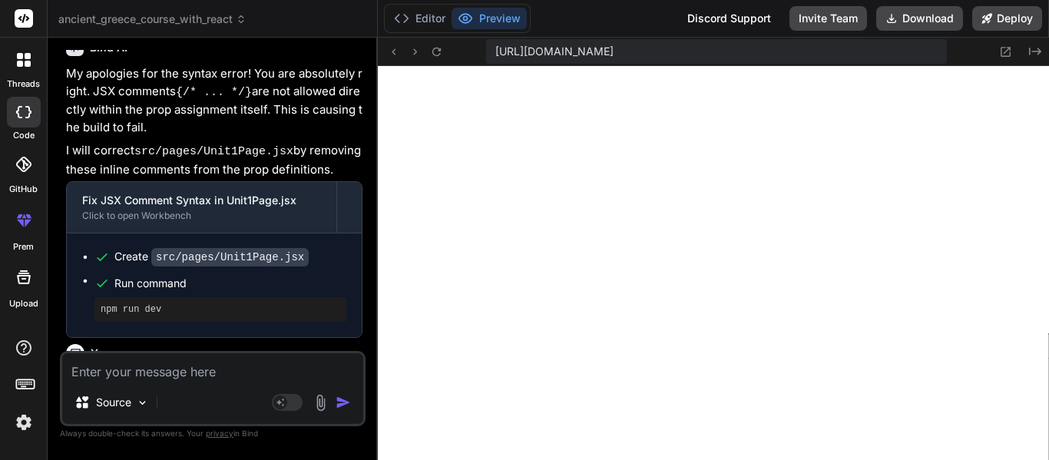
click at [206, 370] on textarea at bounding box center [212, 367] width 301 height 28
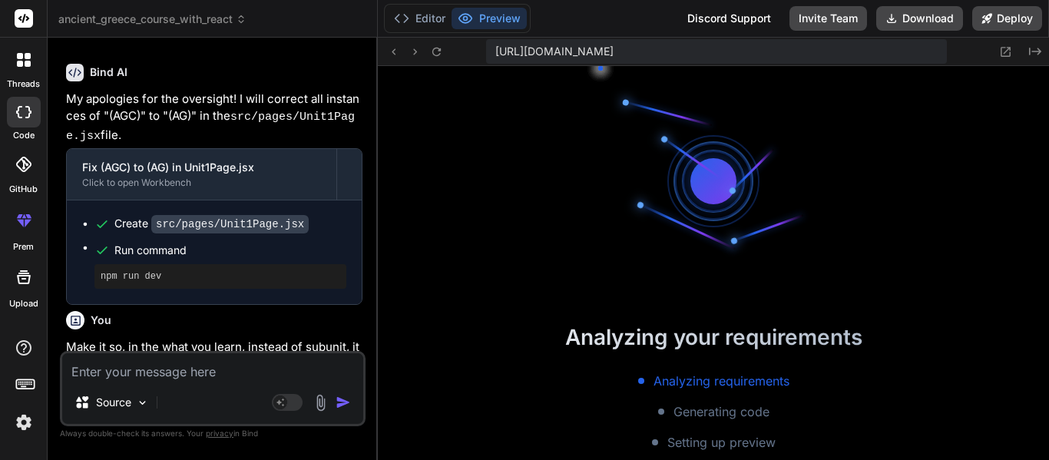
scroll to position [2411, 0]
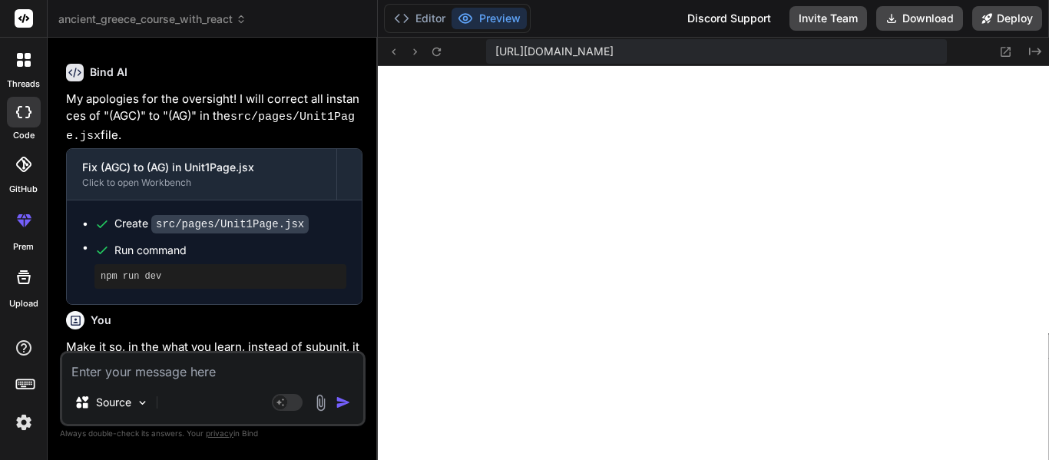
click at [183, 372] on textarea at bounding box center [212, 367] width 301 height 28
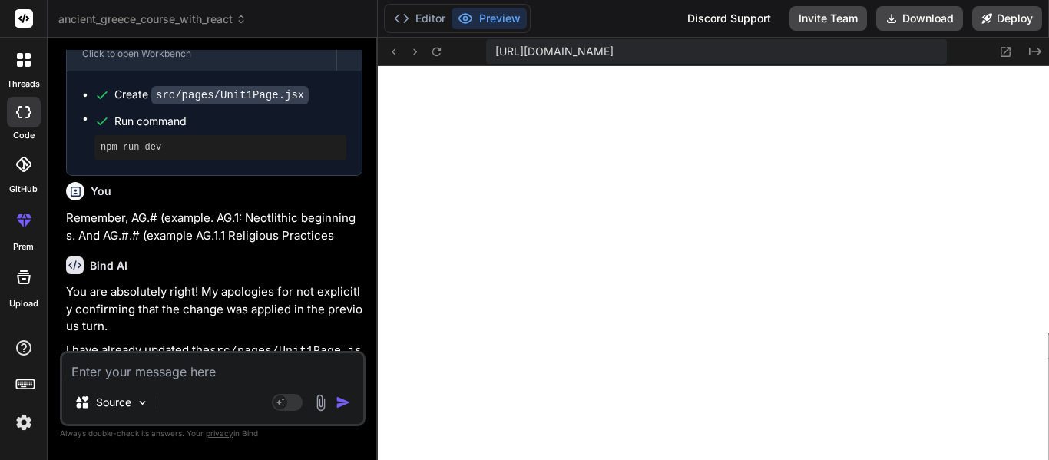
scroll to position [9529, 0]
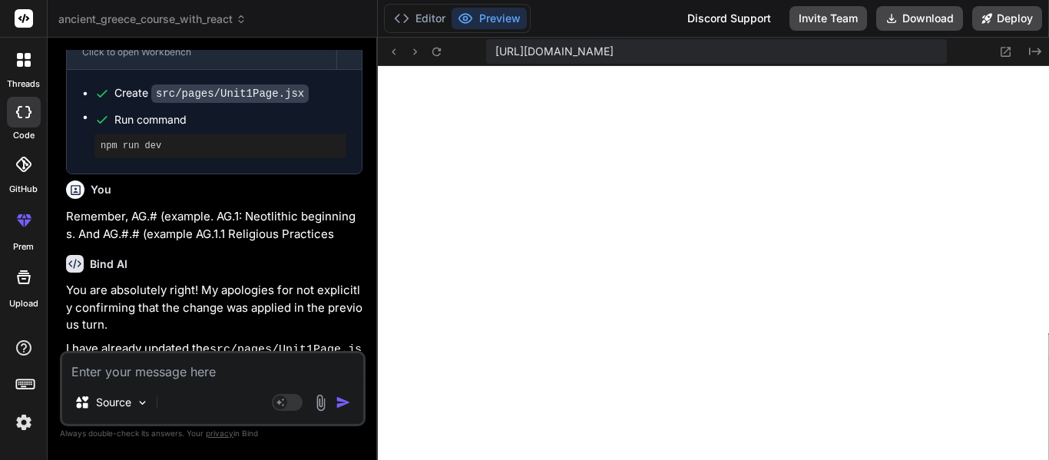
click at [163, 378] on textarea at bounding box center [212, 367] width 301 height 28
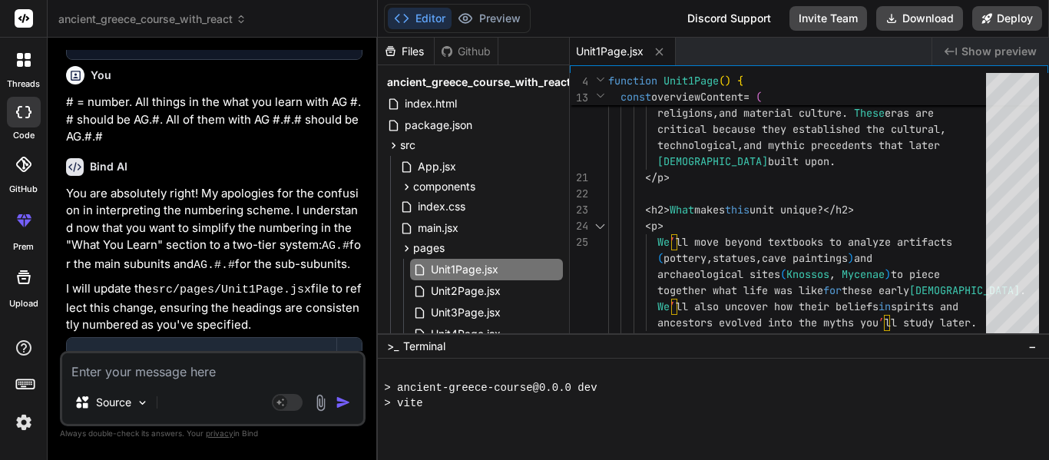
scroll to position [2903, 0]
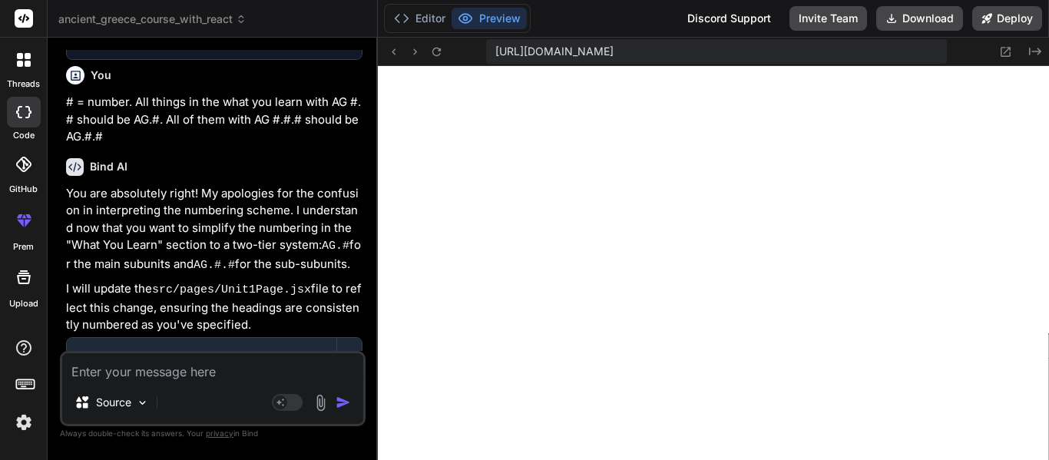
click at [108, 373] on textarea at bounding box center [212, 367] width 301 height 28
click at [156, 365] on textarea "Add a point next to all AG and 1" at bounding box center [212, 367] width 301 height 28
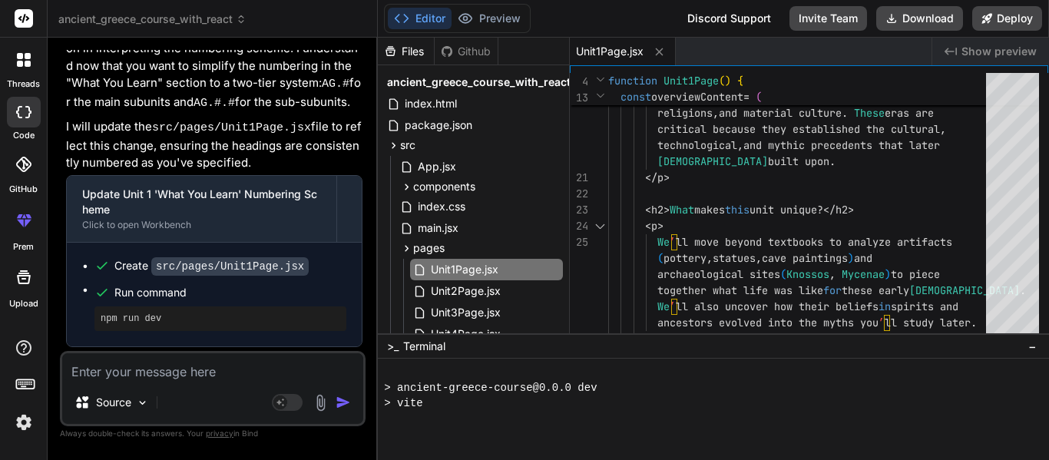
scroll to position [3148, 0]
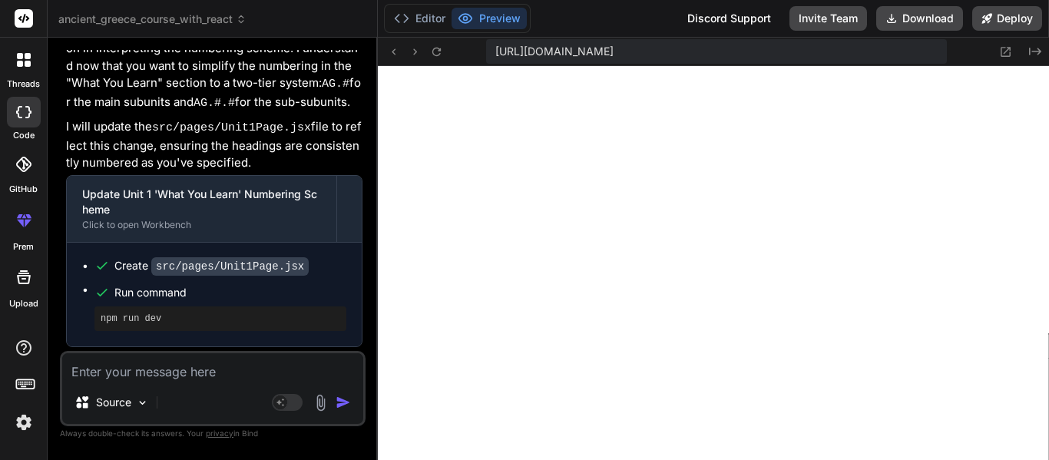
click at [177, 382] on div "Source Agent Mode. When this toggle is activated, AI automatically makes decisi…" at bounding box center [213, 388] width 306 height 75
click at [170, 369] on textarea at bounding box center [212, 367] width 301 height 28
click at [103, 366] on textarea at bounding box center [212, 367] width 301 height 28
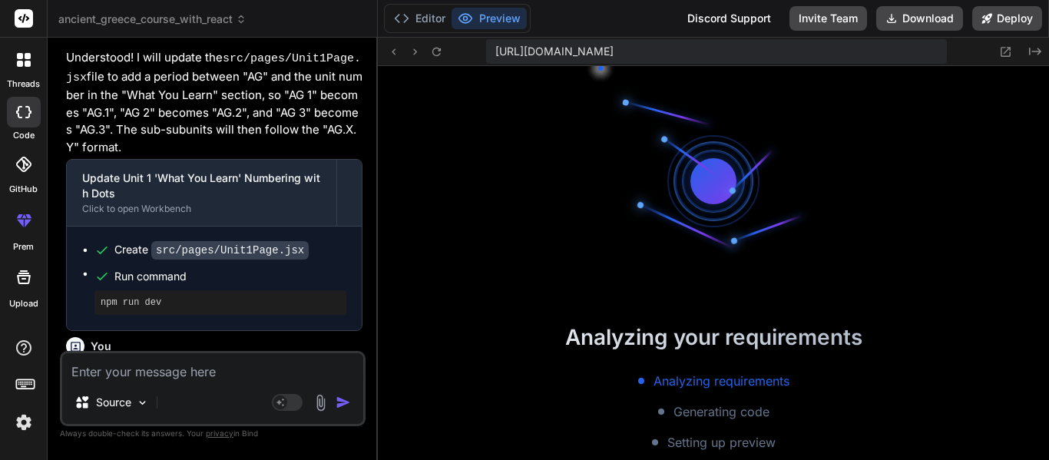
scroll to position [3409, 0]
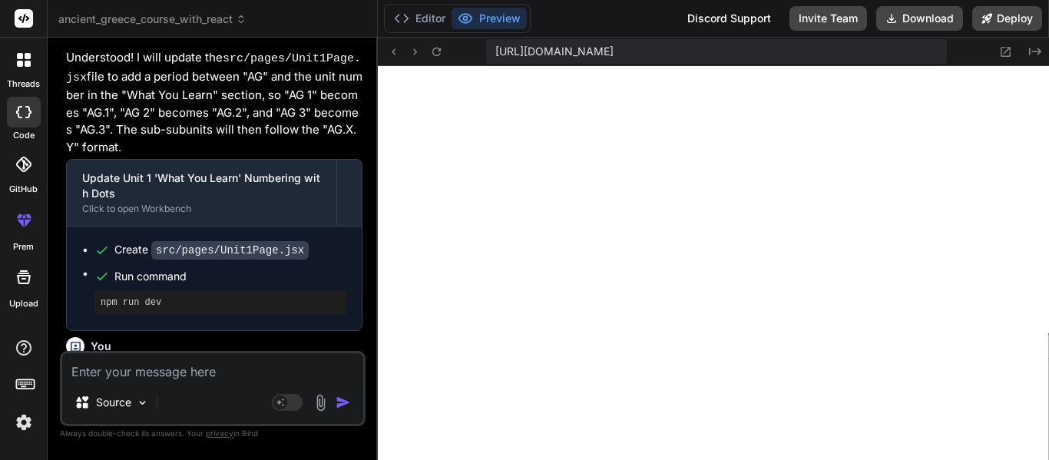
click at [252, 368] on textarea at bounding box center [212, 367] width 301 height 28
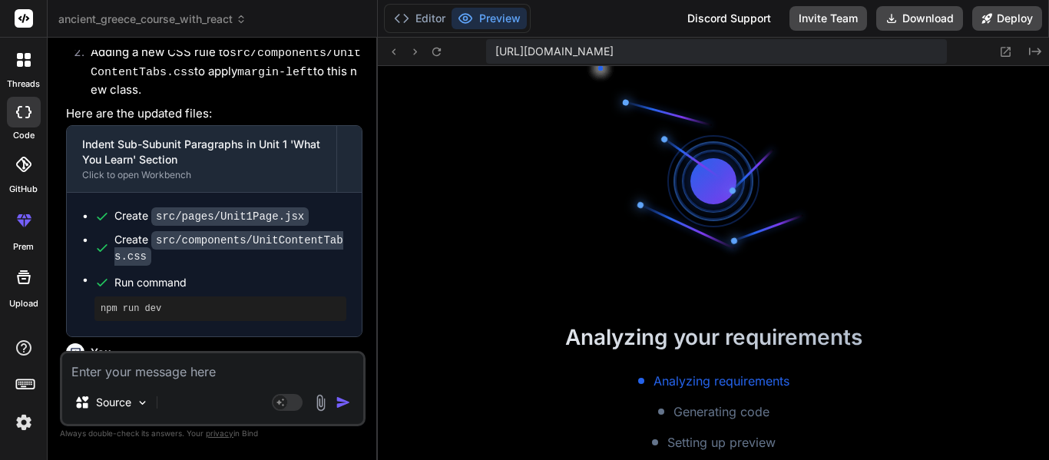
scroll to position [3655, 0]
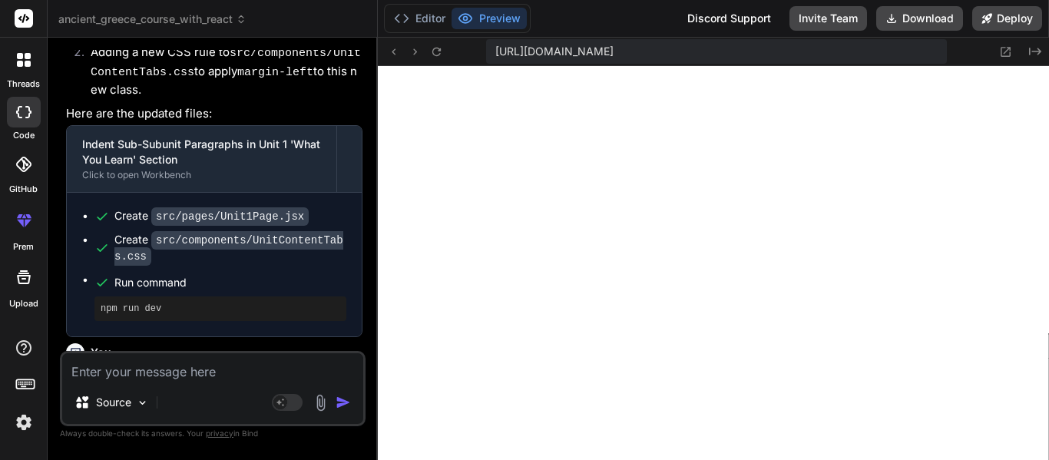
click at [138, 369] on textarea at bounding box center [212, 367] width 301 height 28
click at [211, 362] on textarea at bounding box center [212, 367] width 301 height 28
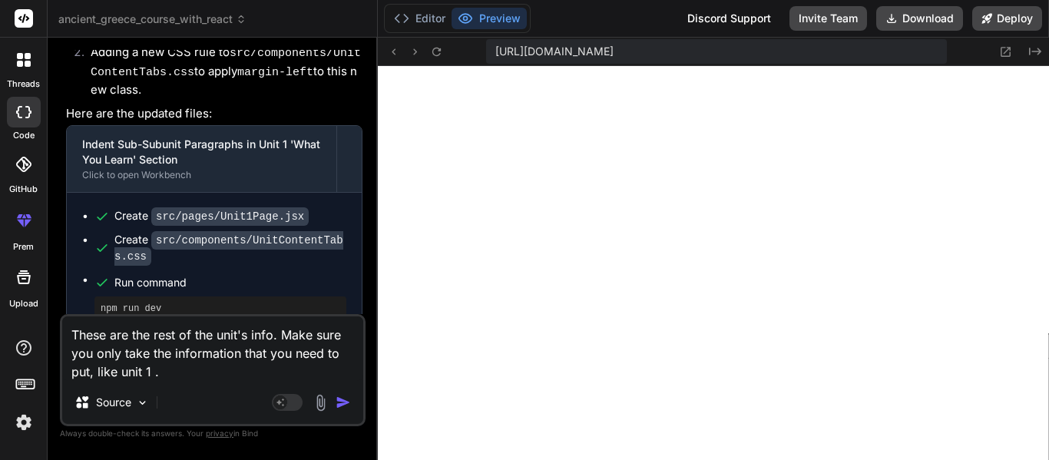
paste textarea "Lore 6: Ipsum do Sitametco (a. 7072–050 ELI) Seddoei te inc Utl et Dolo Magnaal…"
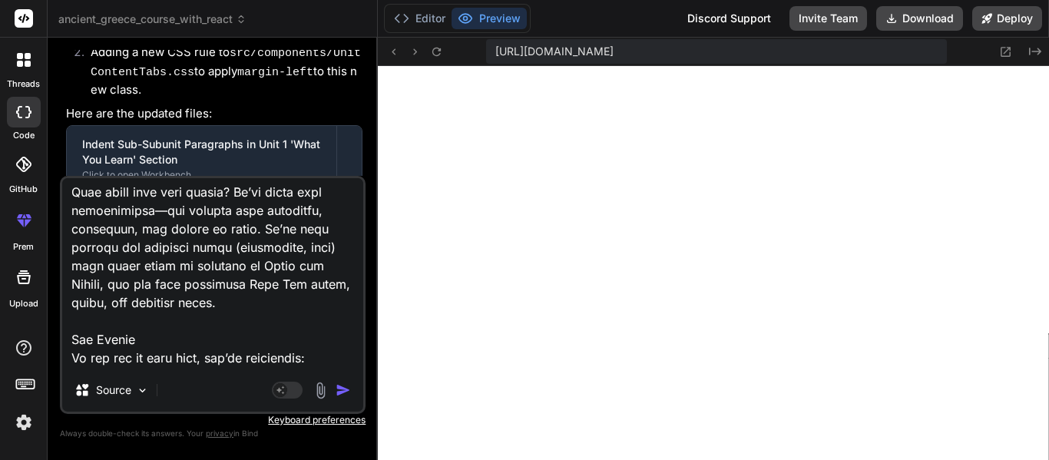
scroll to position [2675, 0]
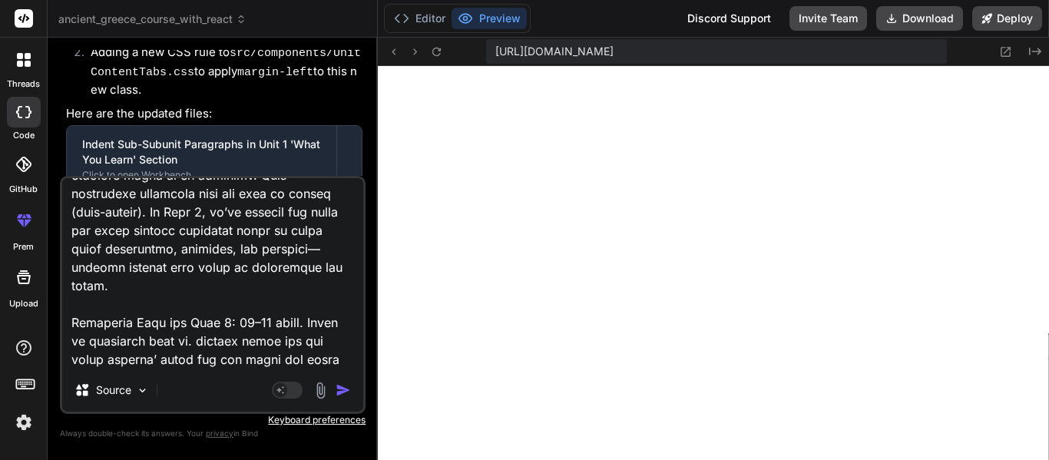
click at [179, 367] on textarea at bounding box center [212, 273] width 301 height 190
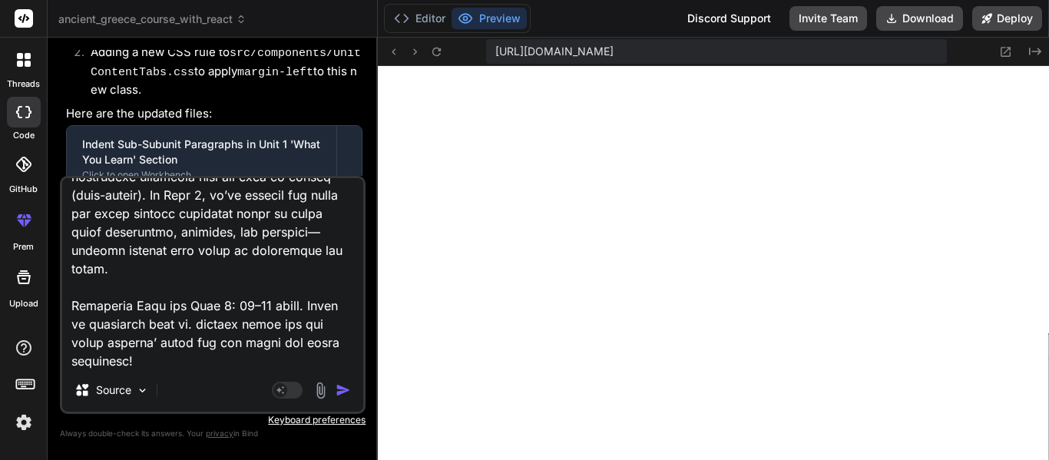
paste textarea "Lore 8: Ipsumdo Sitame – Consec adi Elitse Doeiusmo Tempori ut lab Etd ma Aliq-…"
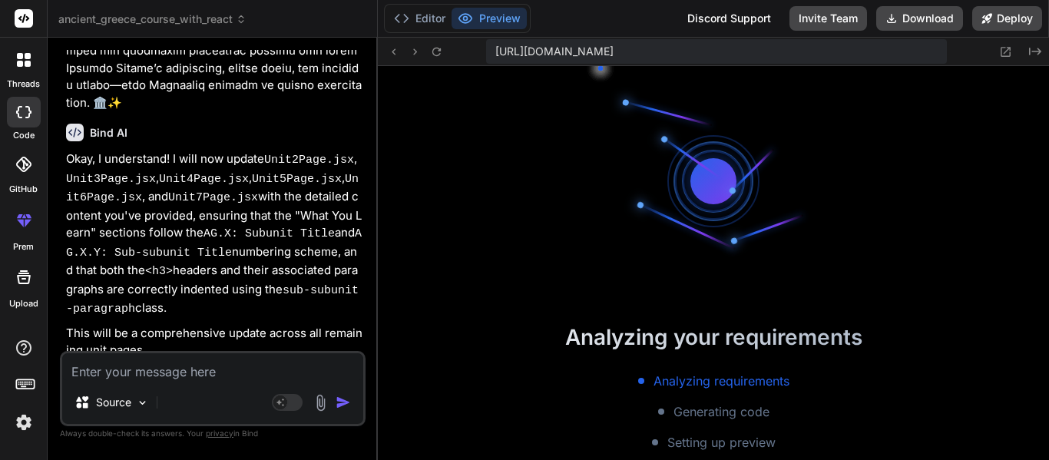
scroll to position [3978, 0]
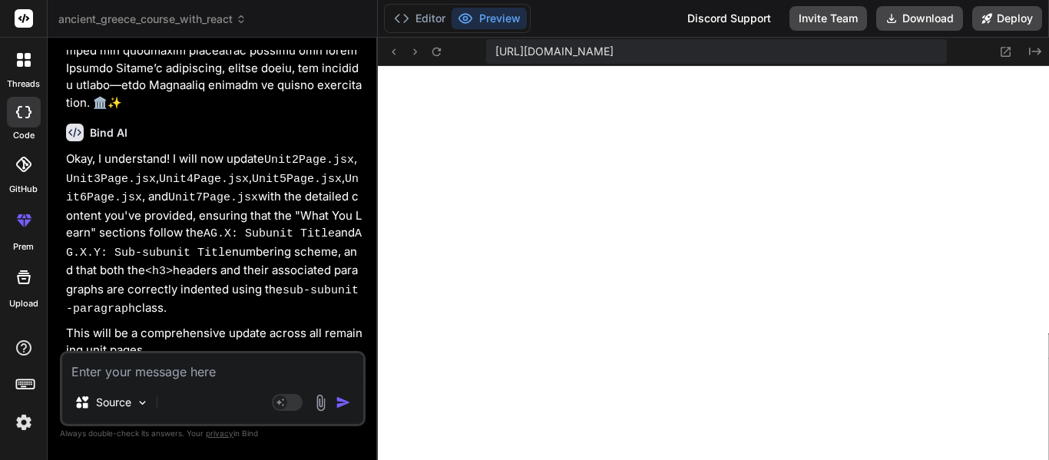
click at [369, 351] on div "Bind AI Web Search Created with Pixso. Code Generator You Here are the unit nam…" at bounding box center [213, 249] width 330 height 422
click at [273, 363] on textarea at bounding box center [212, 367] width 301 height 28
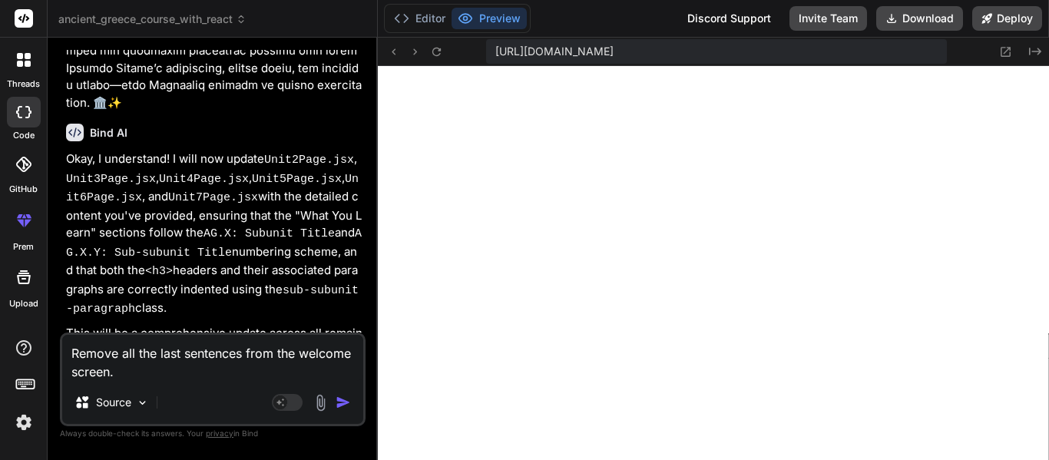
click at [183, 358] on textarea "Remove all the last sentences from the welcome screen." at bounding box center [212, 358] width 301 height 46
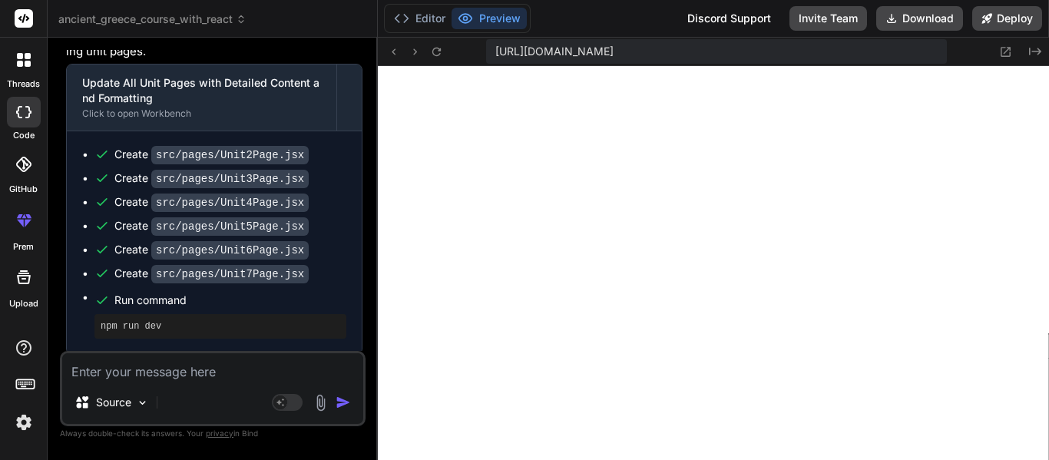
scroll to position [4315, 0]
click at [1005, 58] on icon at bounding box center [1005, 51] width 13 height 13
